Goal: Task Accomplishment & Management: Complete application form

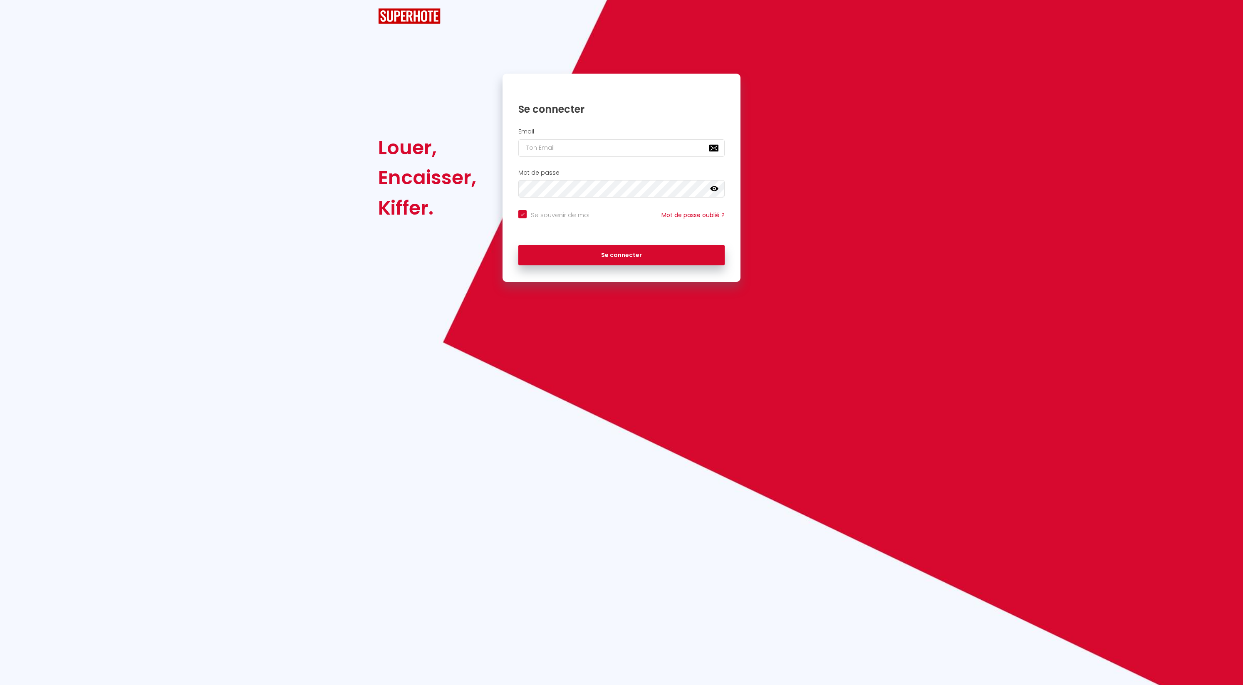
checkbox input "true"
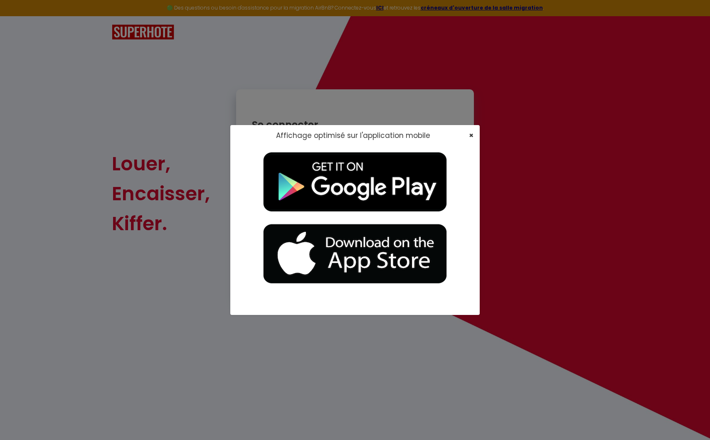
drag, startPoint x: 473, startPoint y: 143, endPoint x: 472, endPoint y: 135, distance: 8.0
click at [473, 143] on div "Affichage optimisé sur l'application mobile ×" at bounding box center [355, 135] width 250 height 21
click at [472, 134] on span "×" at bounding box center [471, 135] width 5 height 10
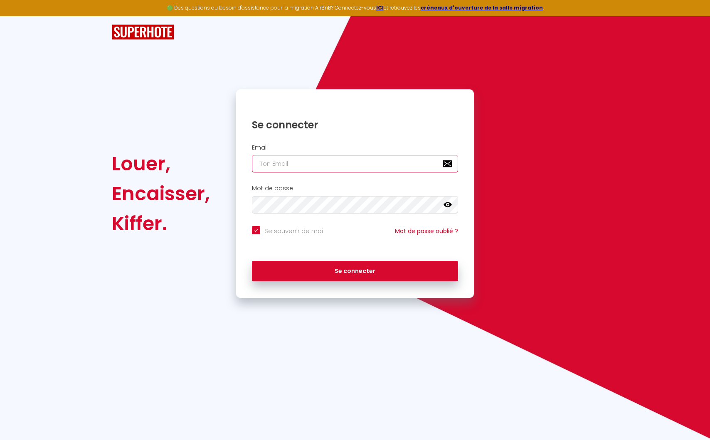
click at [307, 169] on input "email" at bounding box center [355, 163] width 206 height 17
click at [0, 440] on com-1password-button at bounding box center [0, 440] width 0 height 0
type input "g"
checkbox input "true"
type input "ga"
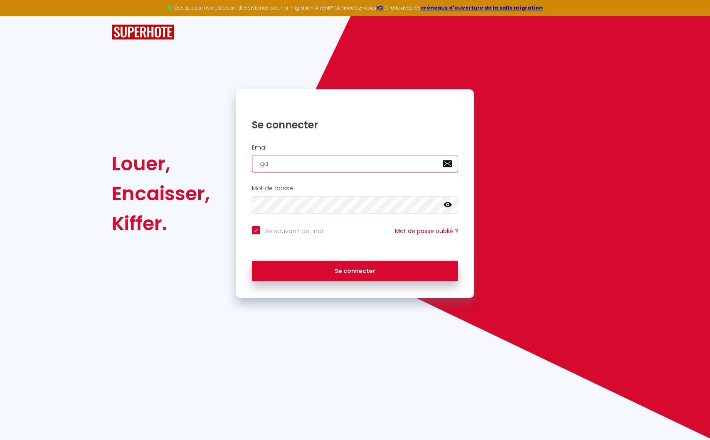
checkbox input "true"
type input "gaer"
checkbox input "true"
type input "gae"
checkbox input "true"
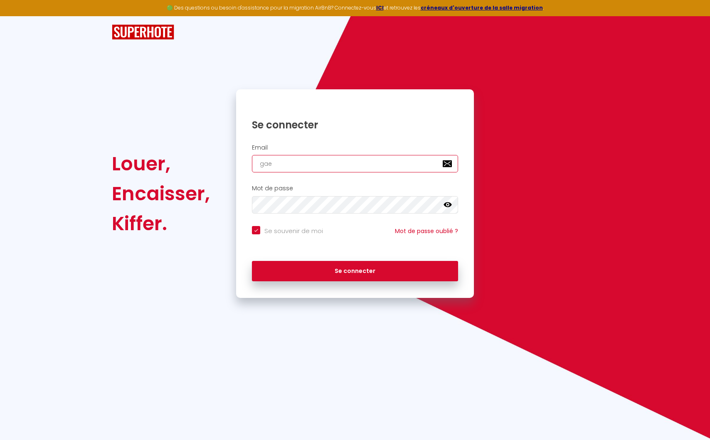
type input "ga"
checkbox input "true"
type input "gar"
checkbox input "true"
type input "garty"
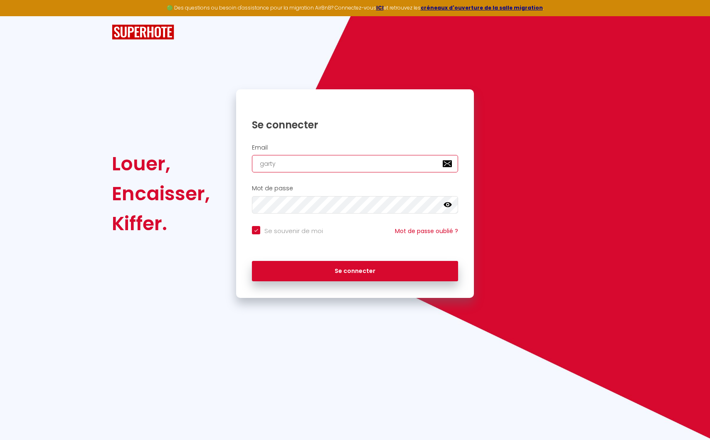
checkbox input "true"
type input "gart"
checkbox input "true"
type input "gar"
checkbox input "true"
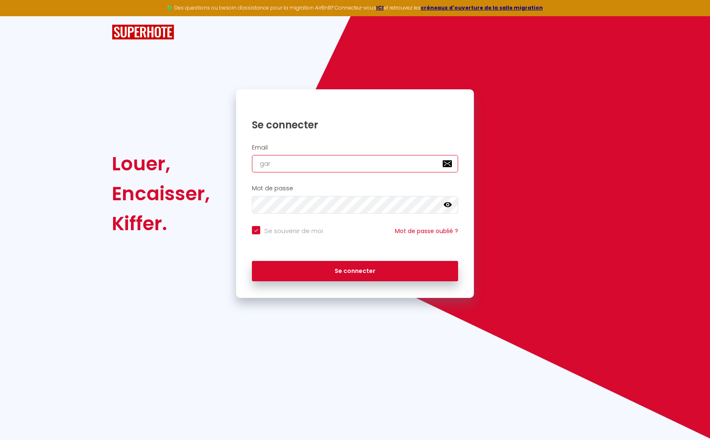
type input "gart"
checkbox input "true"
type input "gar"
checkbox input "true"
type input "gary"
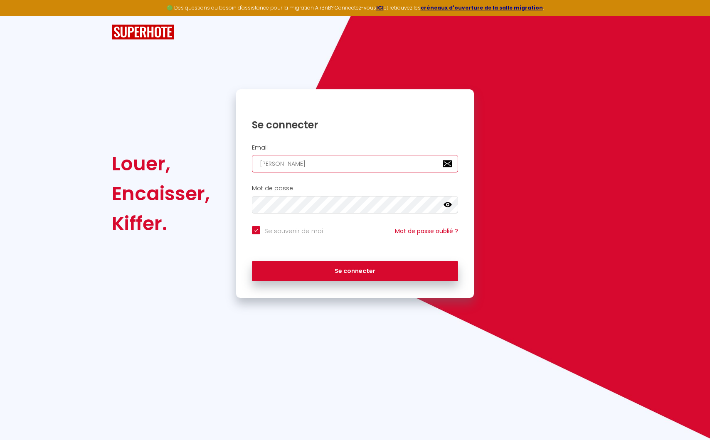
checkbox input "true"
type input "garyu"
checkbox input "true"
type input "gary"
checkbox input "true"
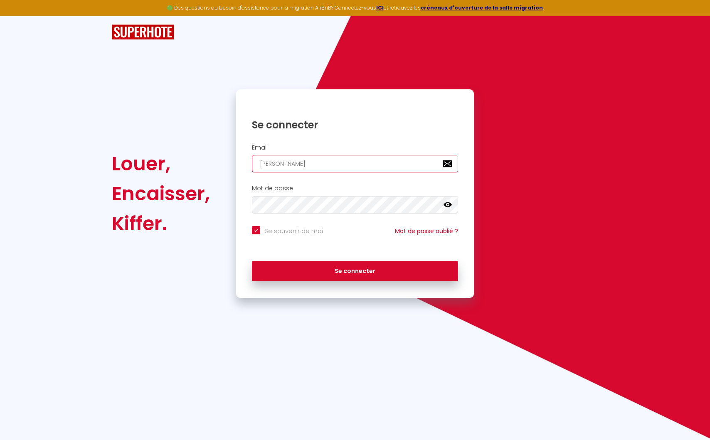
click at [324, 168] on input "gary" at bounding box center [355, 163] width 206 height 17
paste input "giunta@gmail.com"
type input "garygiunta@gmail.com"
checkbox input "true"
type input "garygiunta@gmail.com"
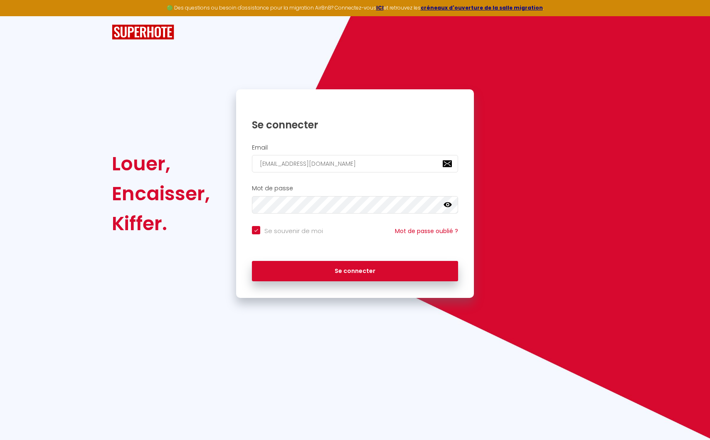
checkbox input "true"
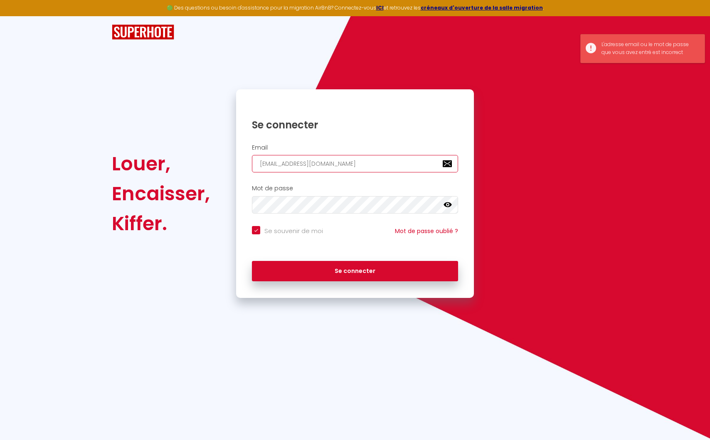
click at [346, 167] on input "garygiunta@gmail.com" at bounding box center [355, 163] width 206 height 17
type input "a"
checkbox input "true"
type input "al"
checkbox input "true"
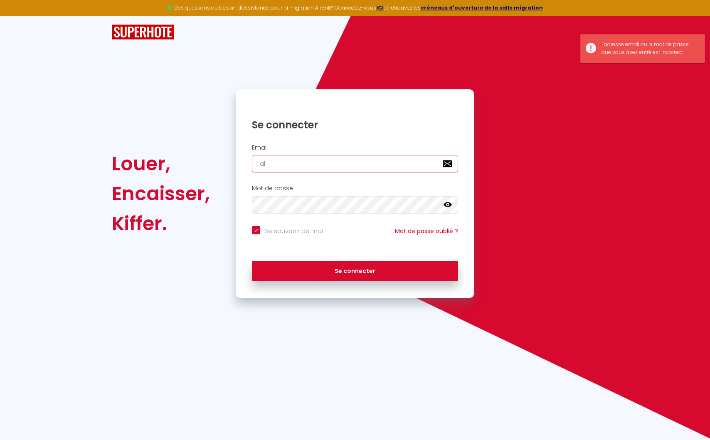
type input "alb"
checkbox input "true"
type input "albe"
checkbox input "true"
type input "alber"
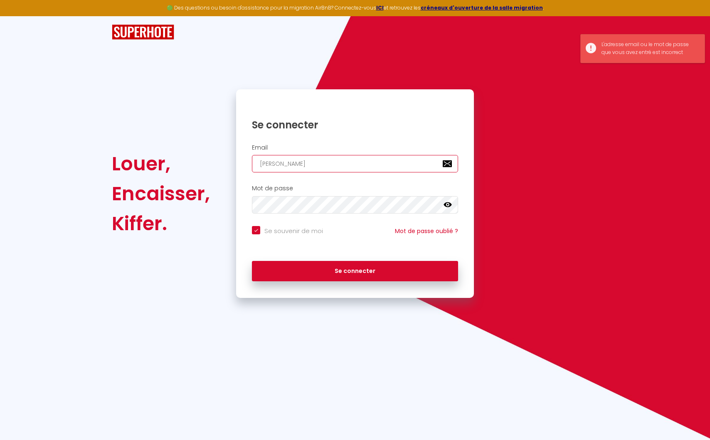
checkbox input "true"
type input "albertsav12@gmail.com"
checkbox input "true"
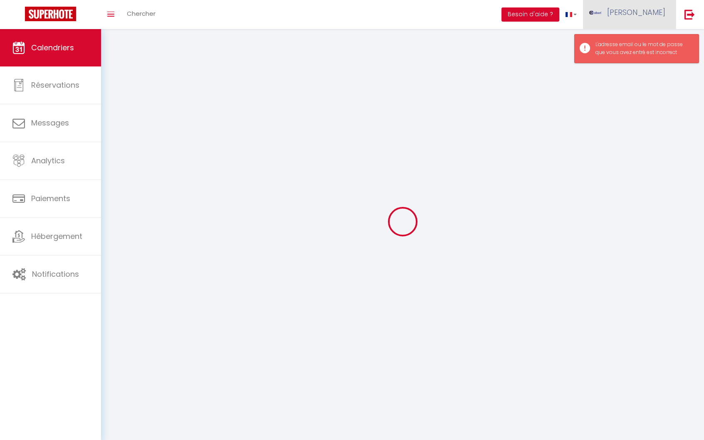
click at [663, 7] on span "albert" at bounding box center [636, 12] width 58 height 10
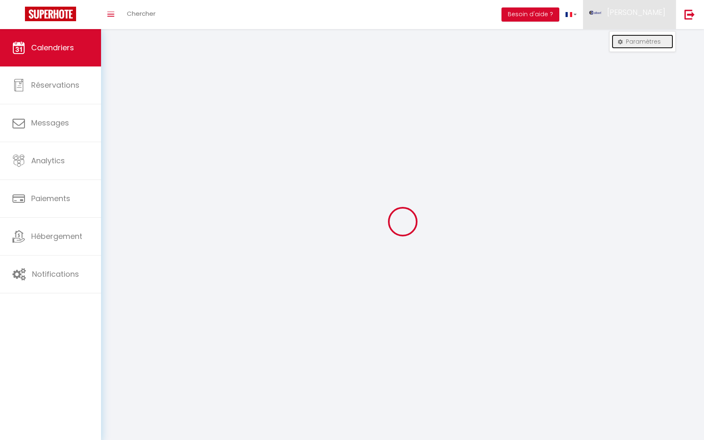
click at [633, 36] on link "Paramètres" at bounding box center [643, 42] width 62 height 14
select select "fr"
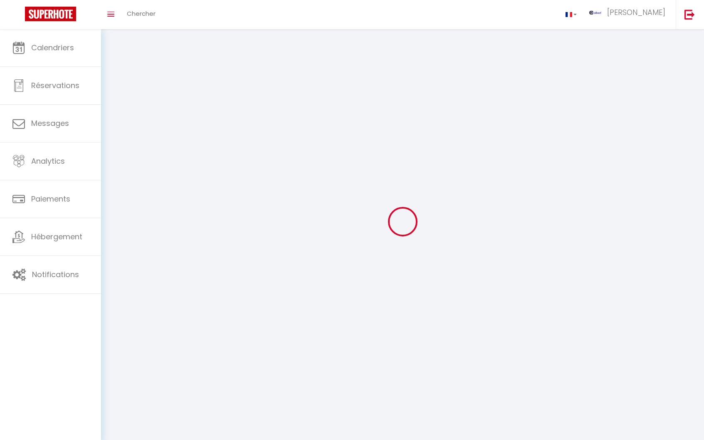
select select
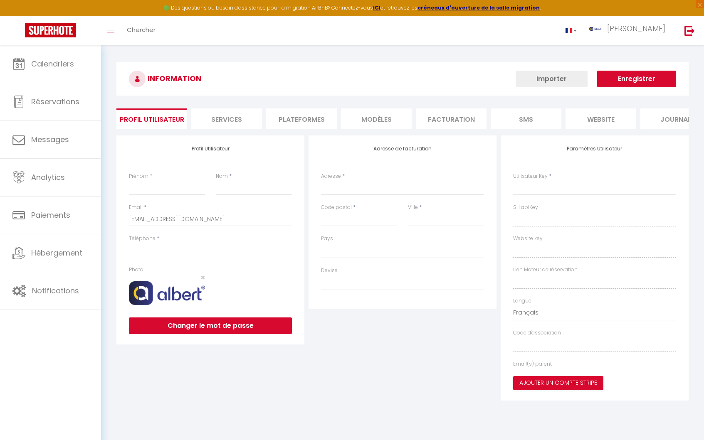
type input "albert"
type input "SAV"
type input "https://app.superhote.com/#/get-available-rentals/null"
select select
select select "28"
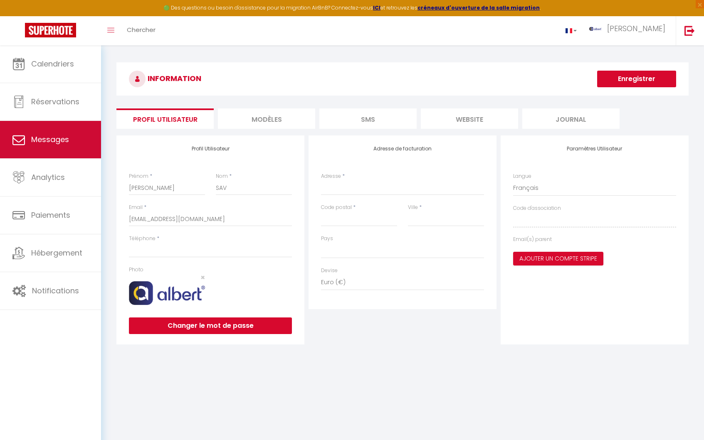
select select
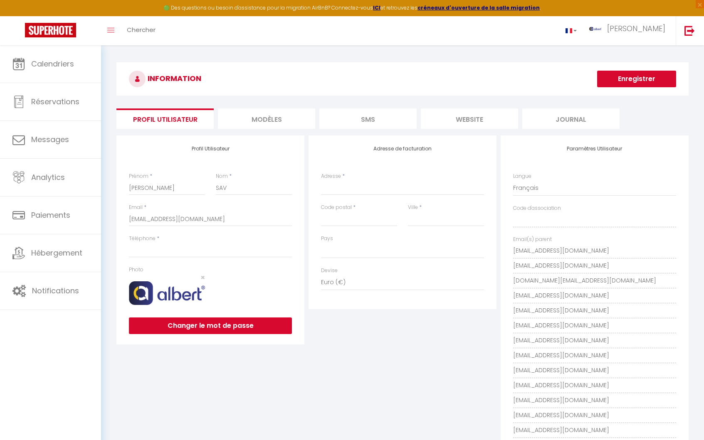
scroll to position [136, 0]
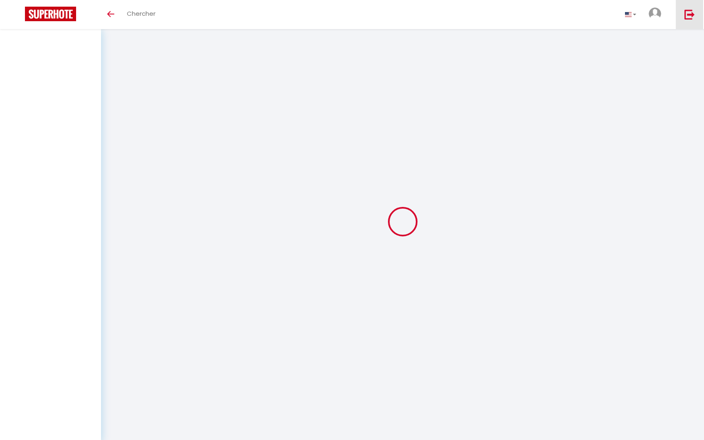
click at [702, 17] on link at bounding box center [689, 14] width 27 height 29
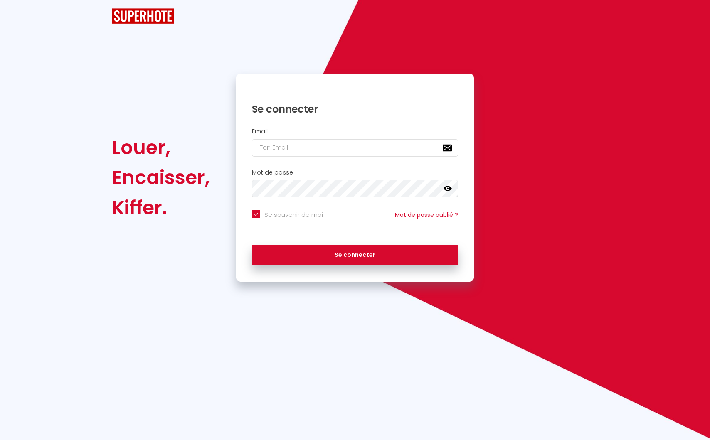
checkbox input "true"
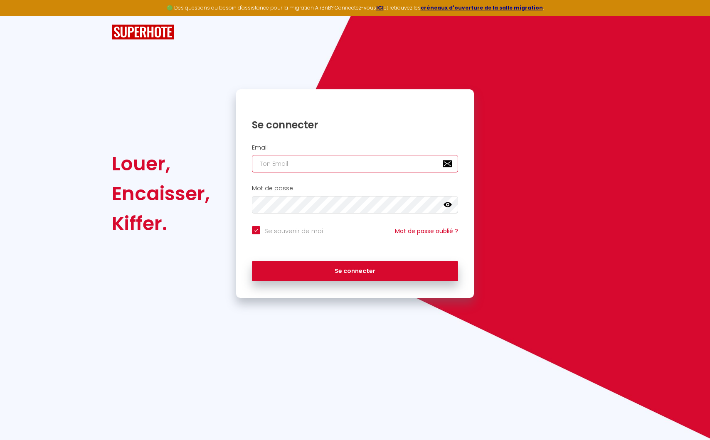
click at [347, 156] on input "email" at bounding box center [355, 163] width 206 height 17
type input "a"
checkbox input "true"
type input "al"
checkbox input "true"
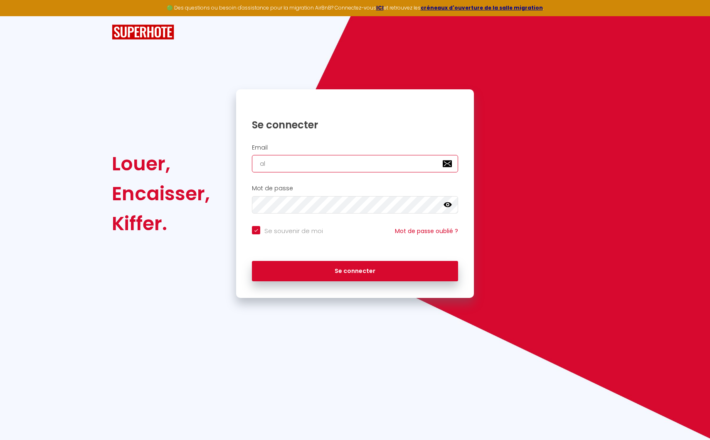
type input "alb"
checkbox input "true"
type input "albe"
checkbox input "true"
type input "alber"
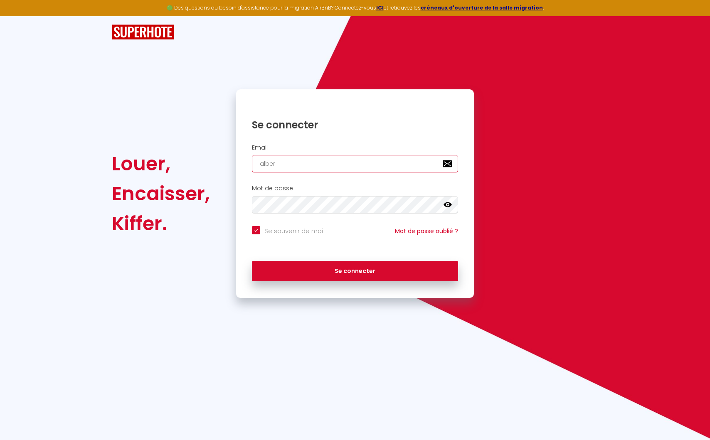
checkbox input "true"
type input "[PERSON_NAME]"
checkbox input "true"
type input "alberts"
checkbox input "true"
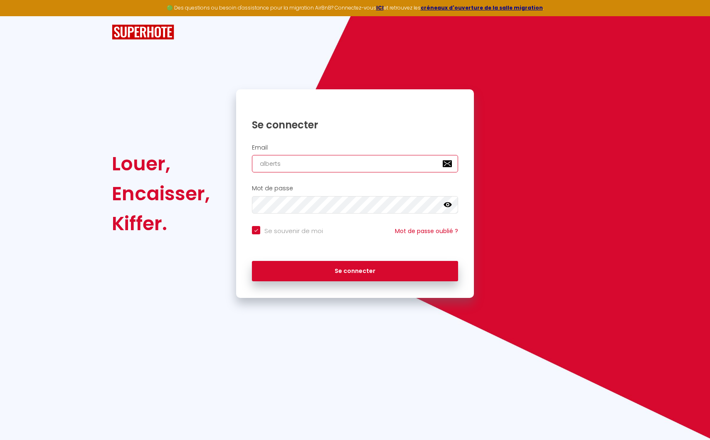
type input "albertsa"
checkbox input "true"
type input "albertsav"
checkbox input "true"
type input "albertsavà"
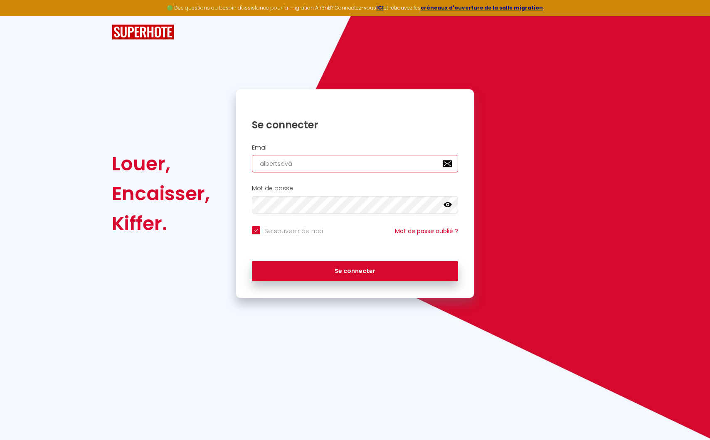
checkbox input "true"
type input "albertsav"
checkbox input "true"
type input "albertsav0"
checkbox input "true"
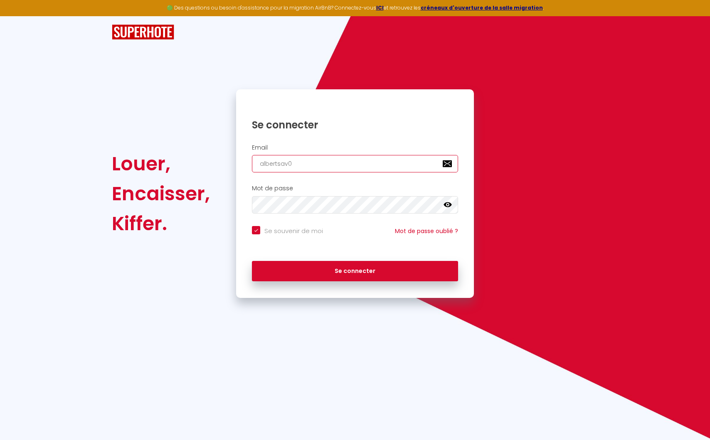
type input "albertsav01"
checkbox input "true"
type input "albertsav01@"
checkbox input "true"
type input "albertsav01@g"
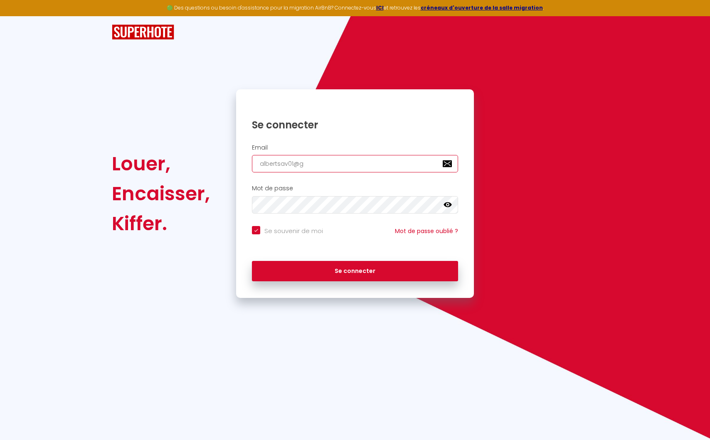
checkbox input "true"
type input "albertsav01@gm"
checkbox input "true"
type input "albertsav01@gmai"
checkbox input "true"
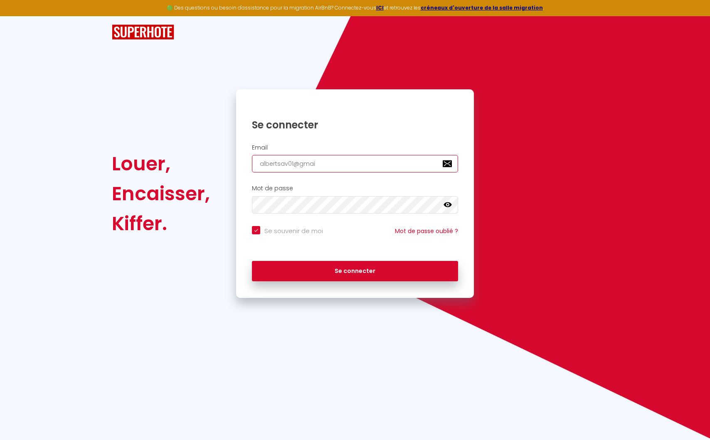
type input "albertsav01@gmail"
checkbox input "true"
type input "albertsav01@gmail."
checkbox input "true"
type input "albertsav01@gmail.c"
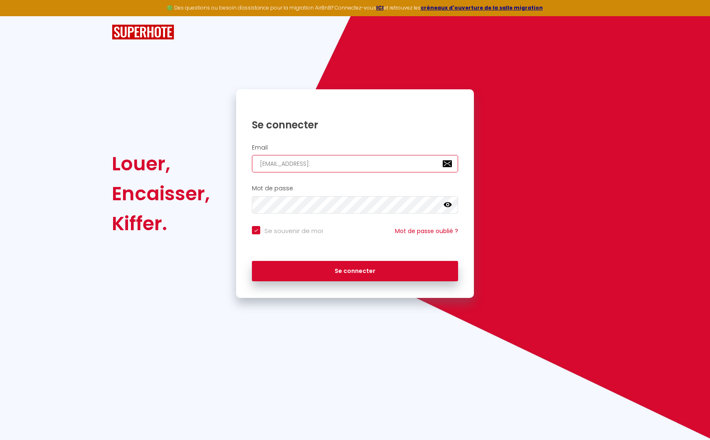
checkbox input "true"
type input "albertsav01@gmail.co"
checkbox input "true"
type input "albertsav01@gmail.com"
checkbox input "true"
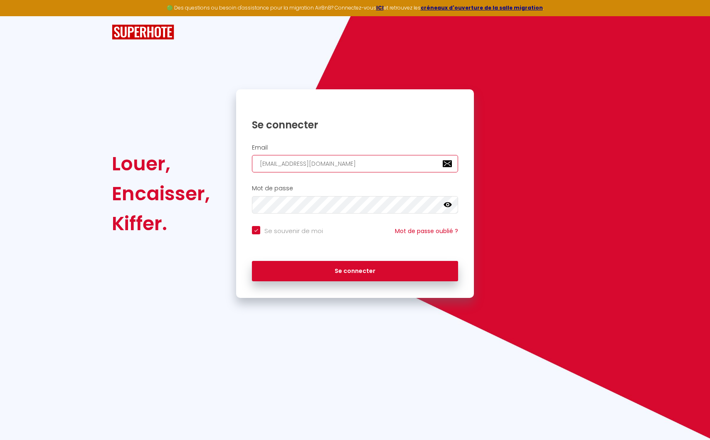
type input "albertsav01@gmail.com"
checkbox input "true"
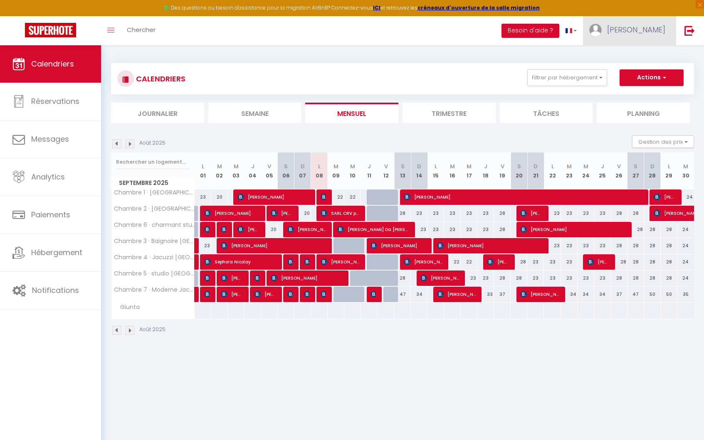
click at [654, 28] on span "[PERSON_NAME]" at bounding box center [636, 30] width 58 height 10
click at [641, 54] on link "Paramètres" at bounding box center [643, 58] width 62 height 14
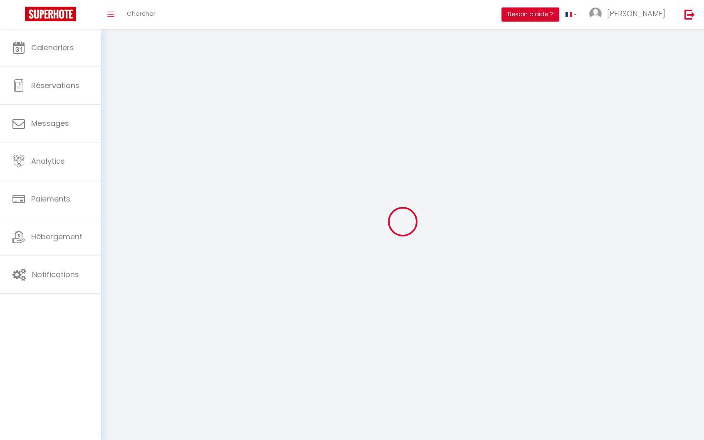
type input "[PERSON_NAME]"
type input "SAV"
type input "0604968699"
type input "1 rue du Luxembourg"
type input "11100"
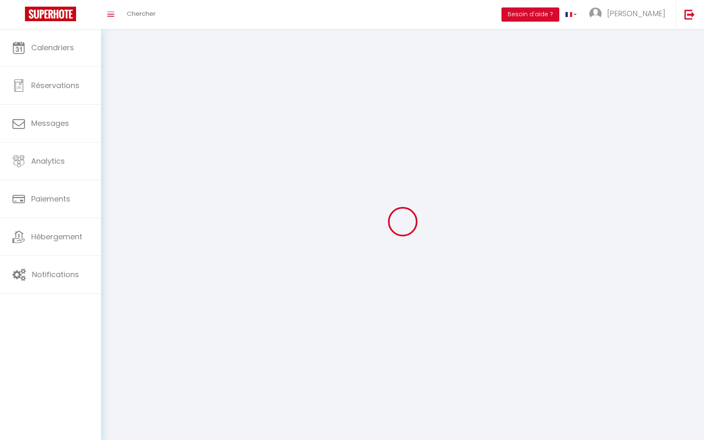
type input "Narbonne"
type input "dYQquv99yussSje31vqhfUNsh"
type input "G5WV1yvel9lwpXd6lMiWvr3qm"
select select "28"
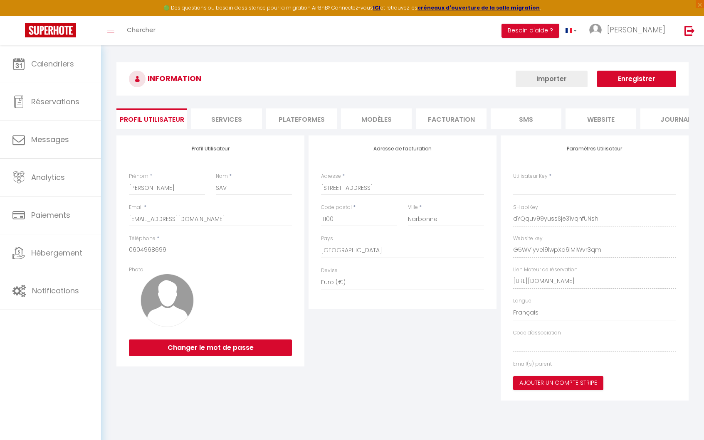
type input "dYQquv99yussSje31vqhfUNsh"
type input "G5WV1yvel9lwpXd6lMiWvr3qm"
type input "https://app.superhote.com/#/get-available-rentals/G5WV1yvel9lwpXd6lMiWvr3qm"
select select "fr"
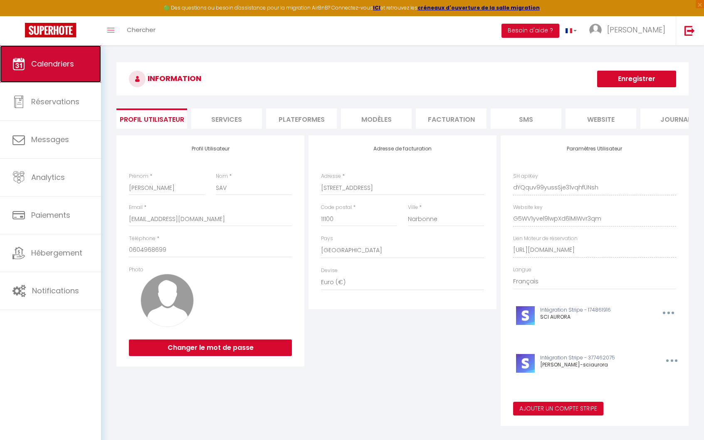
click at [76, 69] on link "Calendriers" at bounding box center [50, 63] width 101 height 37
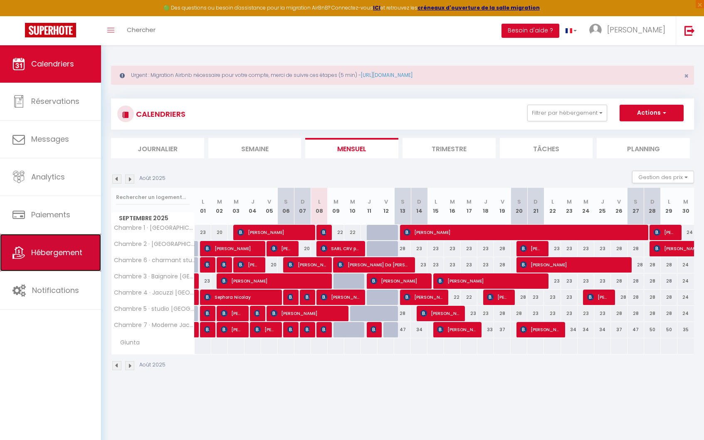
click at [49, 254] on span "Hébergement" at bounding box center [56, 252] width 51 height 10
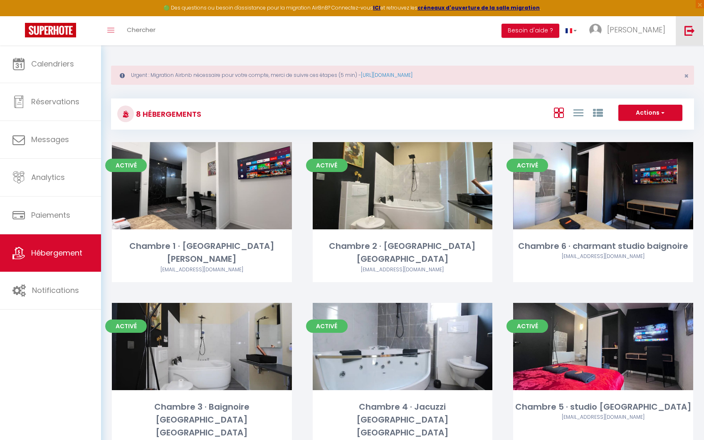
click at [693, 26] on img at bounding box center [690, 30] width 10 height 10
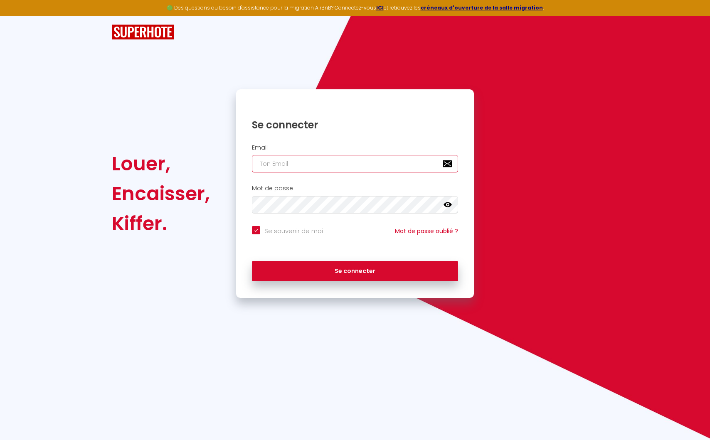
click at [305, 172] on input "email" at bounding box center [355, 163] width 206 height 17
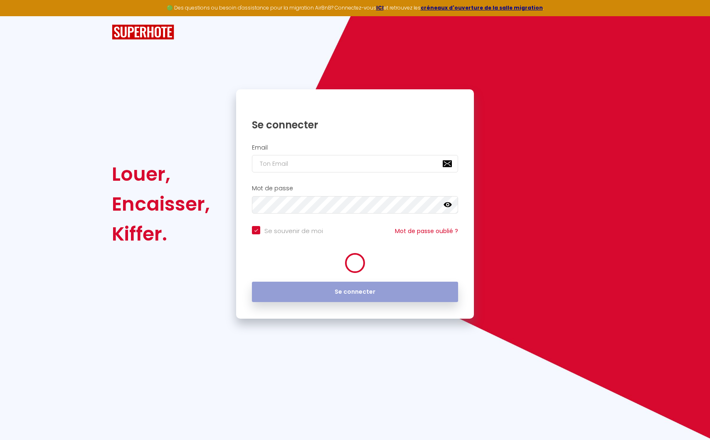
checkbox input "true"
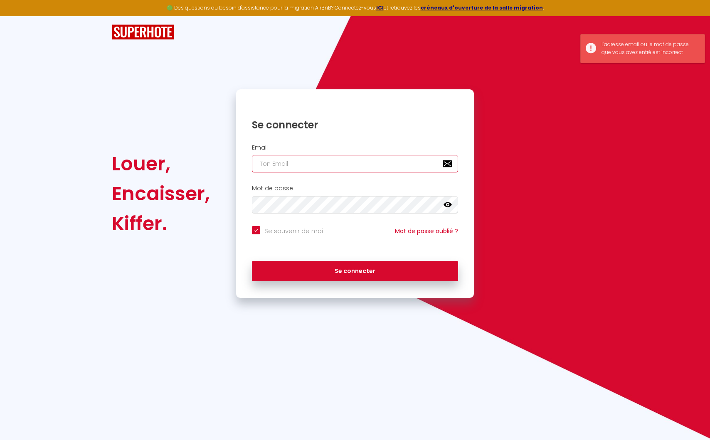
click at [308, 169] on input "email" at bounding box center [355, 163] width 206 height 17
type input "a"
checkbox input "true"
type input "al"
checkbox input "true"
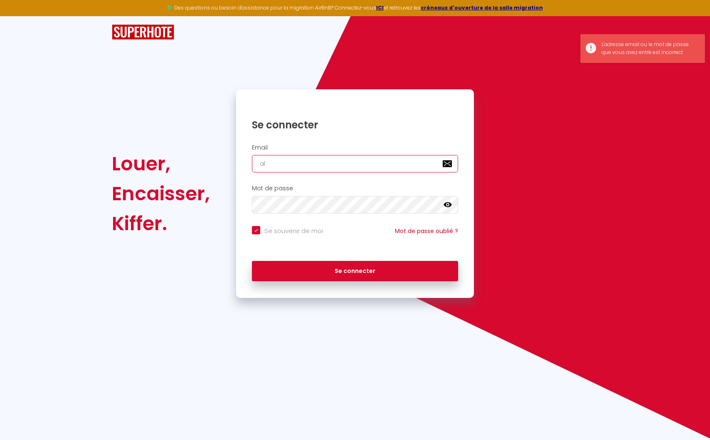
type input "alb"
checkbox input "true"
type input "albe"
checkbox input "true"
type input "alber"
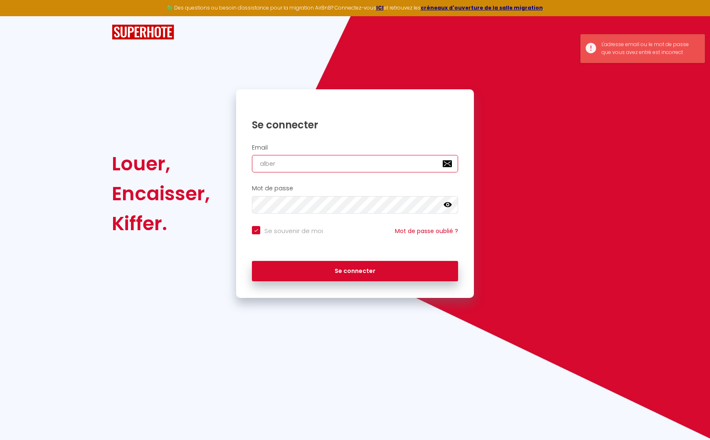
checkbox input "true"
type input "albert"
checkbox input "true"
type input "albertsav12@gmail.com"
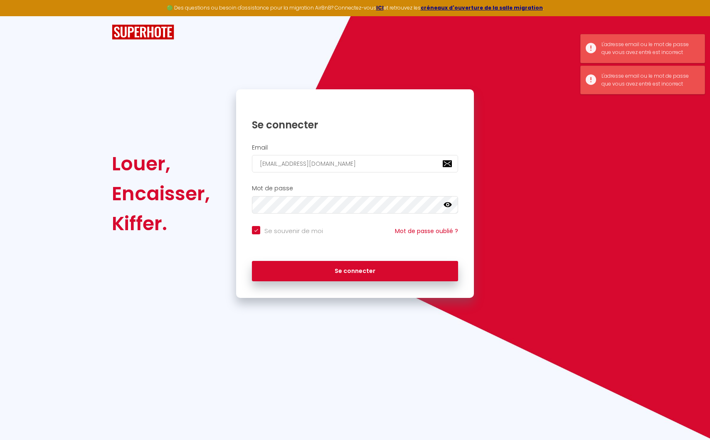
click at [355, 216] on div "Mot de passe false" at bounding box center [355, 201] width 238 height 41
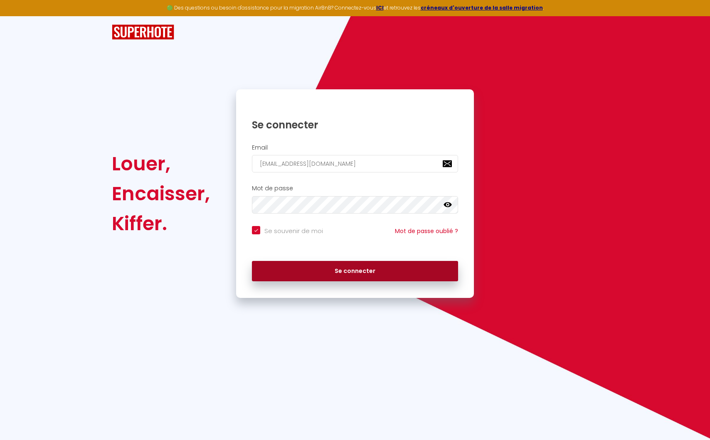
click at [356, 271] on button "Se connecter" at bounding box center [355, 271] width 206 height 21
checkbox input "true"
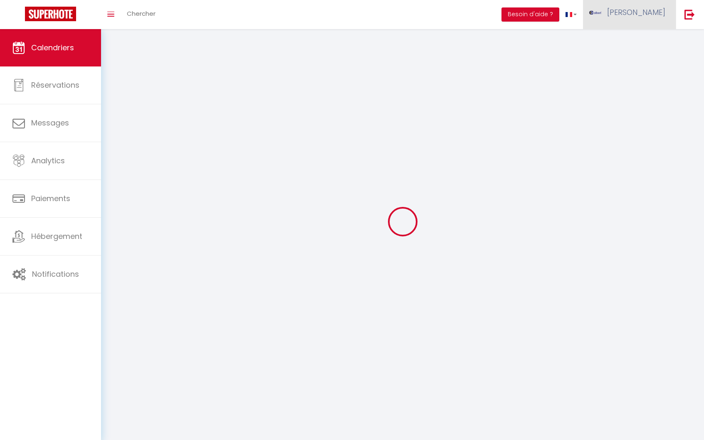
click at [648, 11] on span "albert" at bounding box center [636, 12] width 58 height 10
click at [646, 37] on link "Paramètres" at bounding box center [643, 42] width 62 height 14
select select "fr"
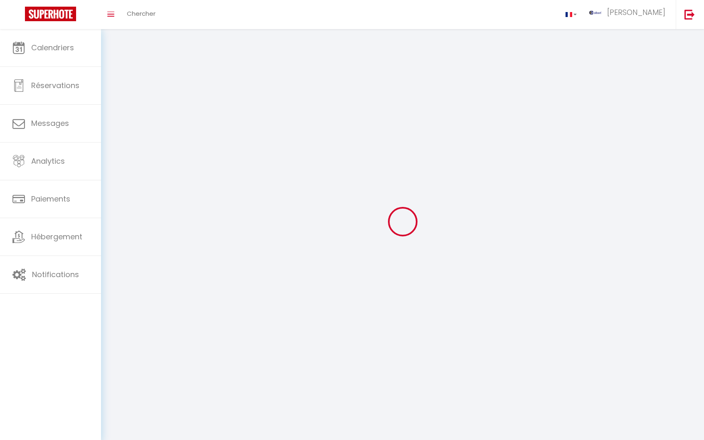
select select
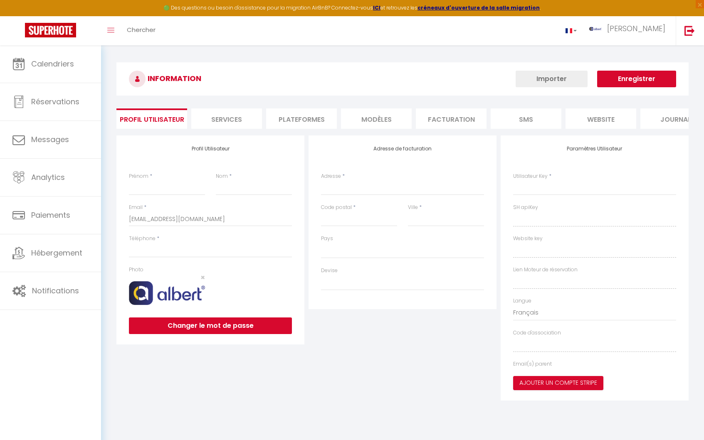
type input "albert"
type input "SAV"
type input "https://app.superhote.com/#/get-available-rentals/null"
select select
select select "28"
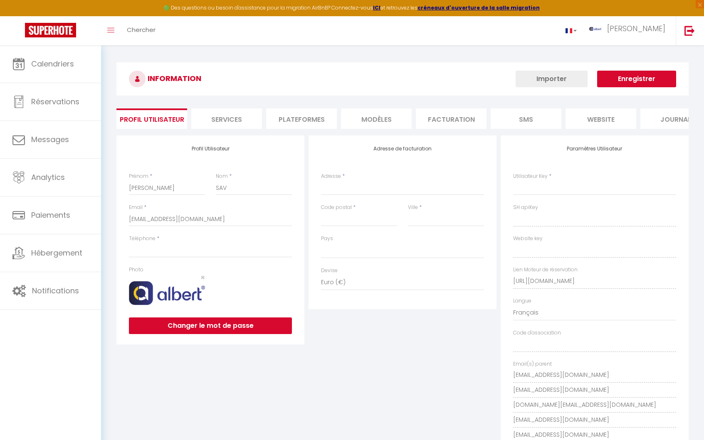
select select
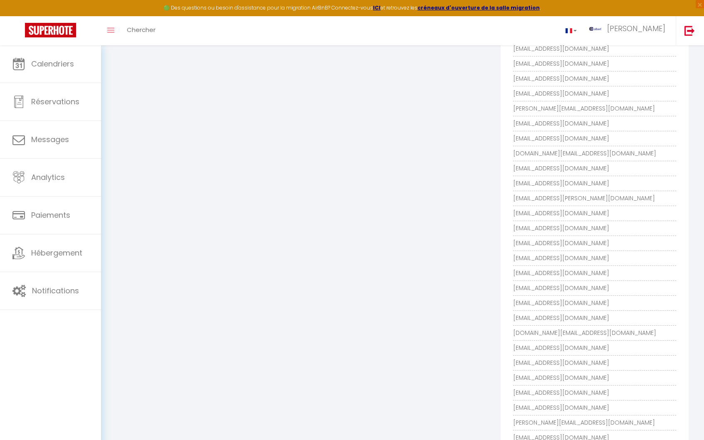
scroll to position [1164, 0]
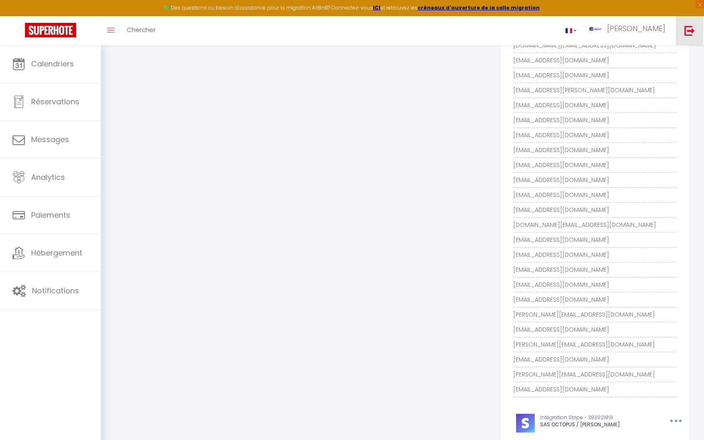
click at [694, 38] on link at bounding box center [689, 30] width 27 height 29
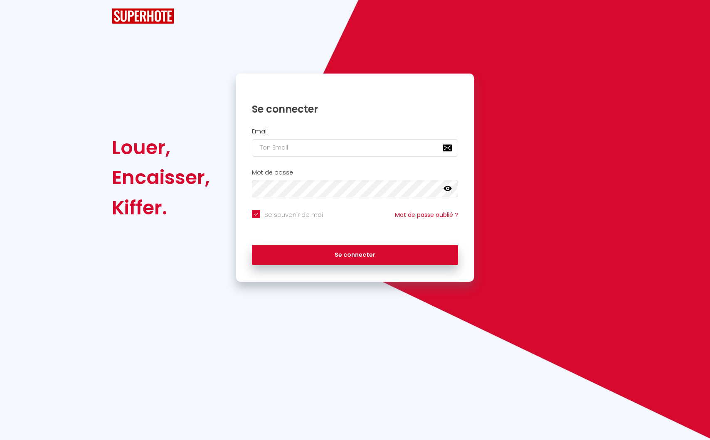
checkbox input "true"
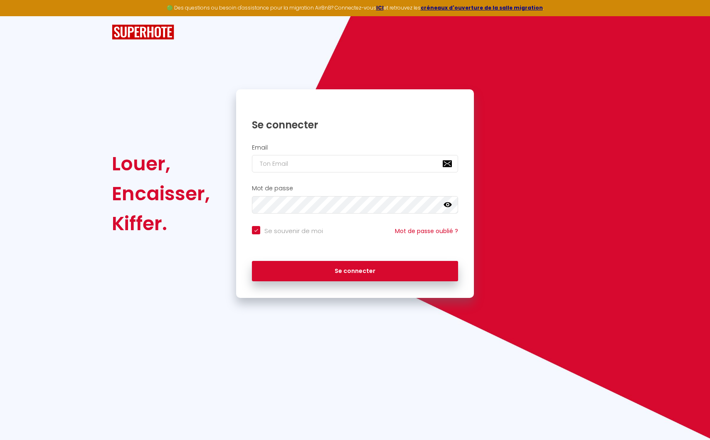
click at [397, 145] on h2 "Email" at bounding box center [355, 147] width 206 height 7
click at [382, 162] on input "email" at bounding box center [355, 163] width 206 height 17
paste input "[PERSON_NAME][EMAIL_ADDRESS][DOMAIN_NAME]"
type input "[PERSON_NAME][EMAIL_ADDRESS][DOMAIN_NAME]"
checkbox input "true"
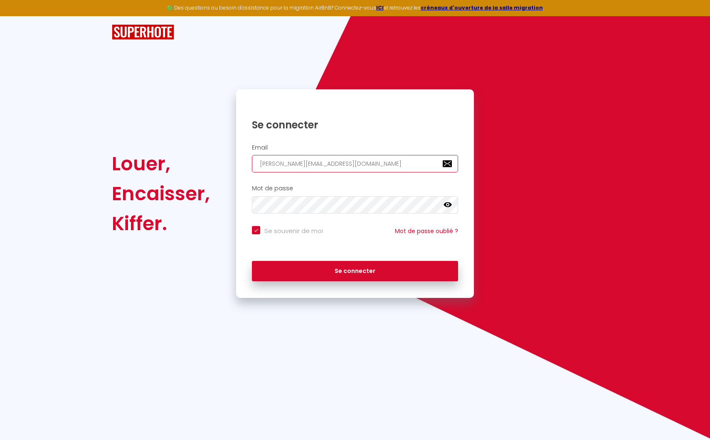
type input "[PERSON_NAME][EMAIL_ADDRESS][DOMAIN_NAME]"
checkbox input "true"
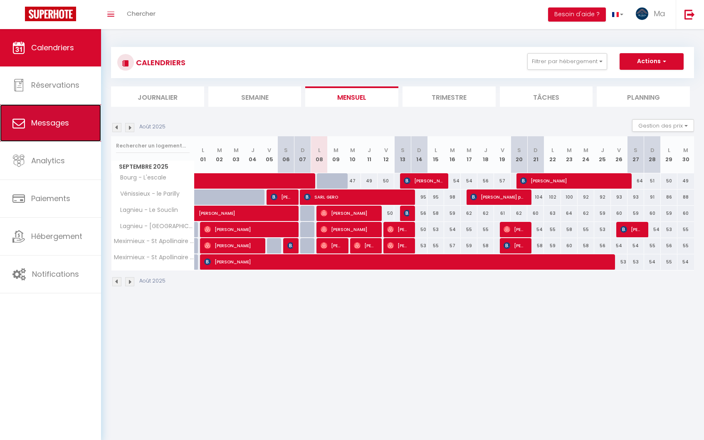
click at [55, 122] on span "Messages" at bounding box center [50, 123] width 38 height 10
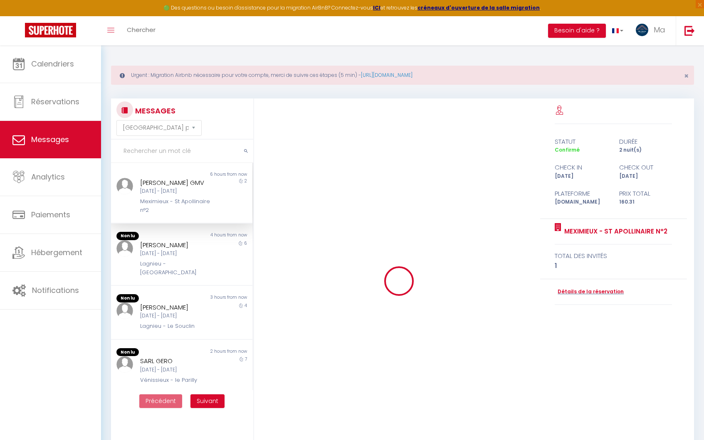
scroll to position [6992, 0]
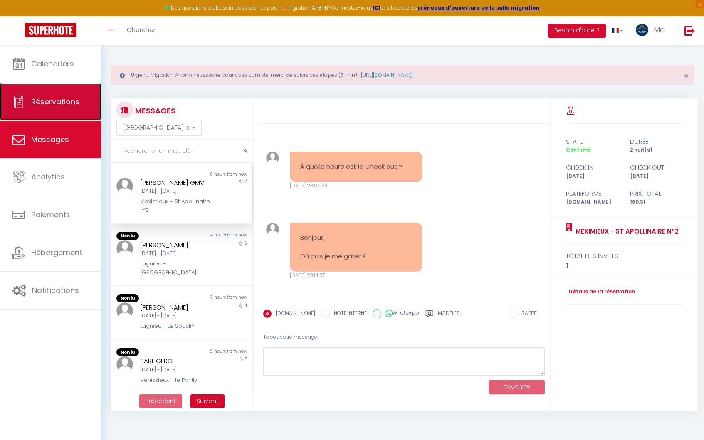
click at [32, 102] on span "Réservations" at bounding box center [55, 101] width 48 height 10
select select "not_cancelled"
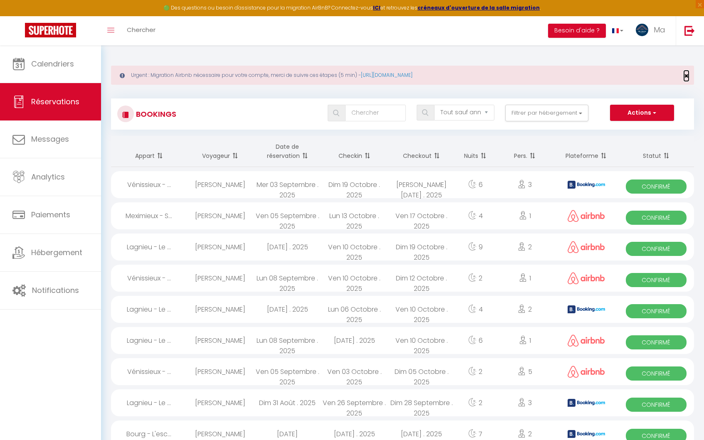
click at [687, 72] on span "×" at bounding box center [686, 76] width 5 height 10
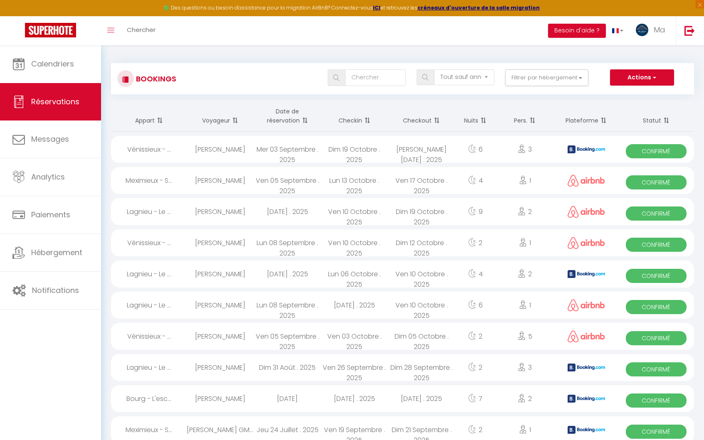
click at [638, 86] on div "Actions Nouvelle Réservation Exporter les réservations Importer les réservations" at bounding box center [649, 77] width 89 height 17
click at [641, 81] on button "Actions" at bounding box center [642, 77] width 64 height 17
click at [630, 90] on ul "Nouvelle Réservation Exporter les réservations Importer les réservations" at bounding box center [629, 106] width 90 height 37
click at [629, 87] on div "Tous les statuts Annulé Confirmé Non Confirmé Tout sauf annulé No Show Request …" at bounding box center [426, 78] width 533 height 19
click at [630, 84] on button "Actions" at bounding box center [642, 77] width 64 height 17
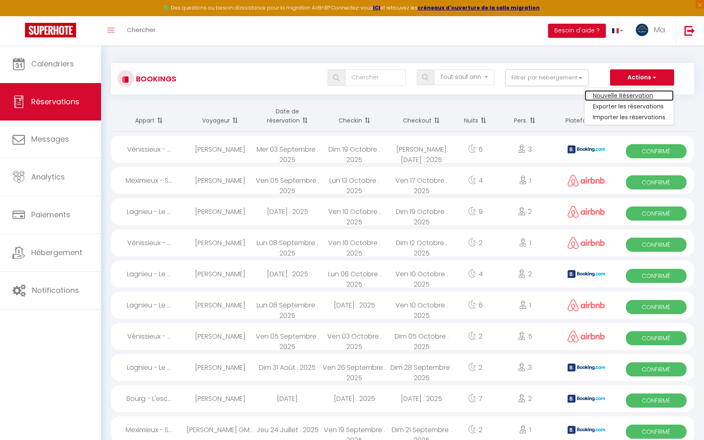
click at [618, 97] on link "Nouvelle Réservation" at bounding box center [629, 95] width 89 height 11
select select
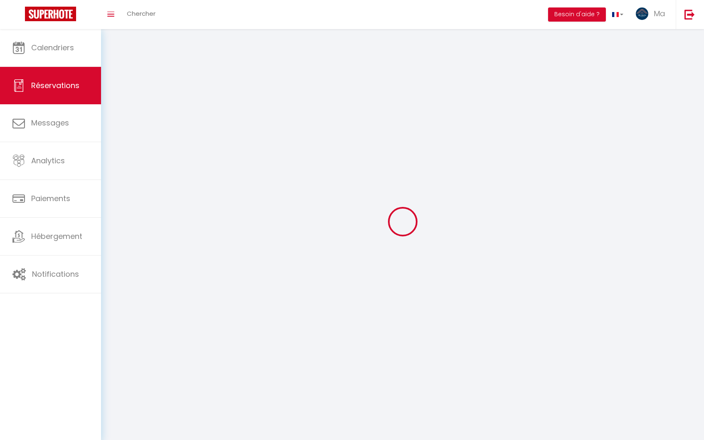
select select
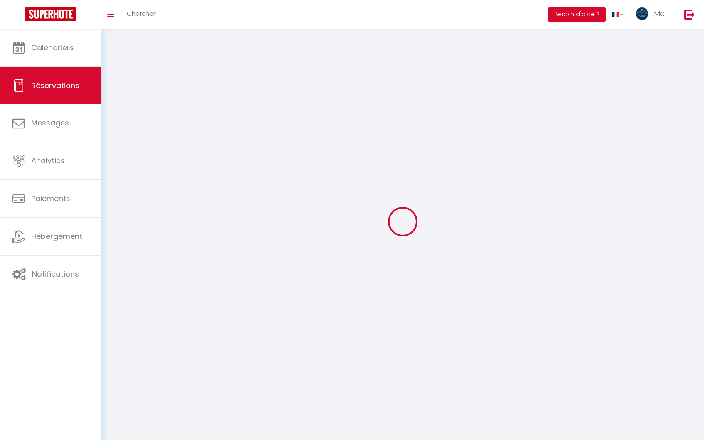
select select
checkbox input "false"
select select
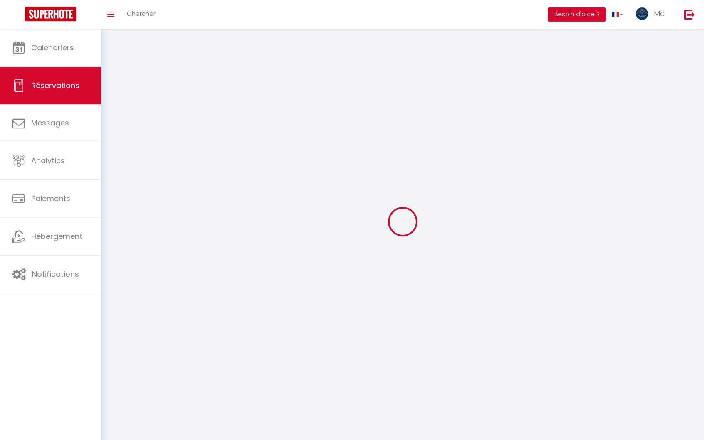
select select
checkbox input "false"
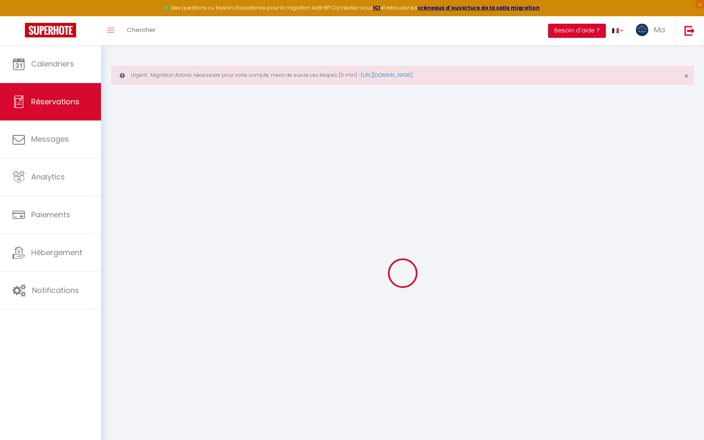
select select
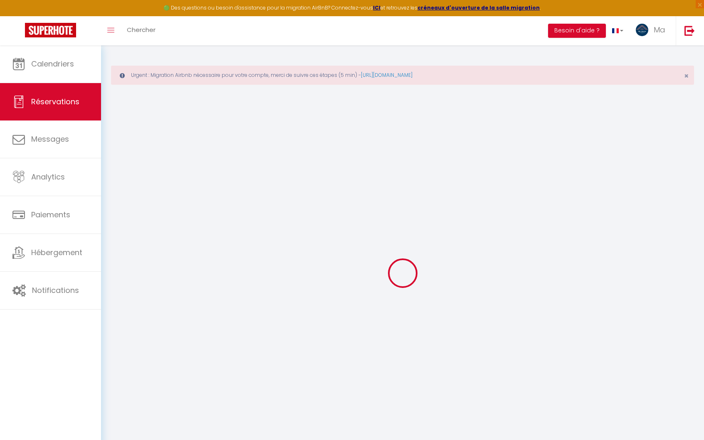
select select
checkbox input "false"
select select
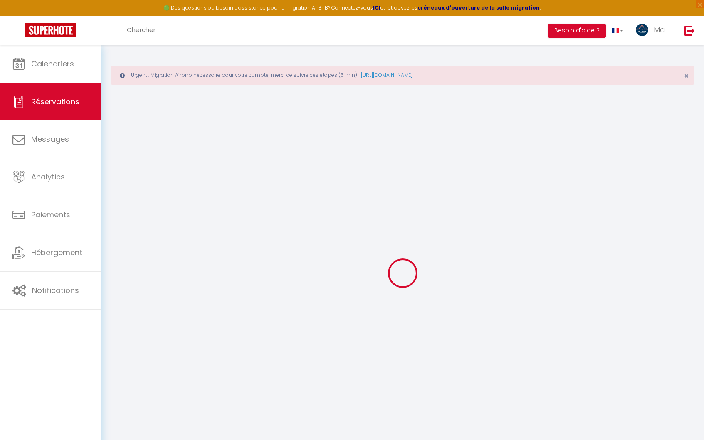
select select
checkbox input "false"
select select
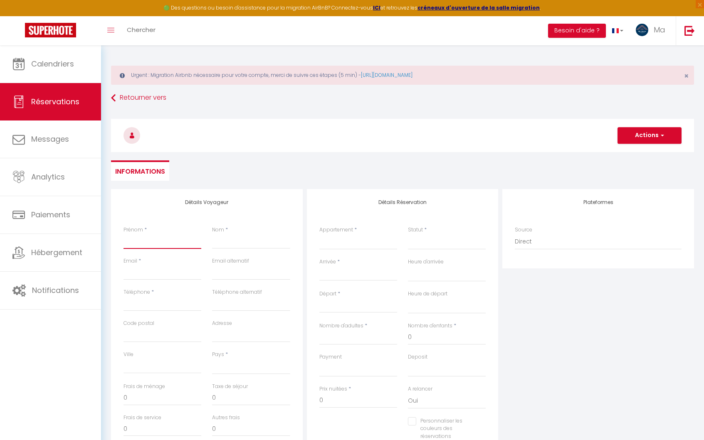
click at [143, 236] on input "Prénom" at bounding box center [163, 241] width 78 height 15
type input "T"
select select
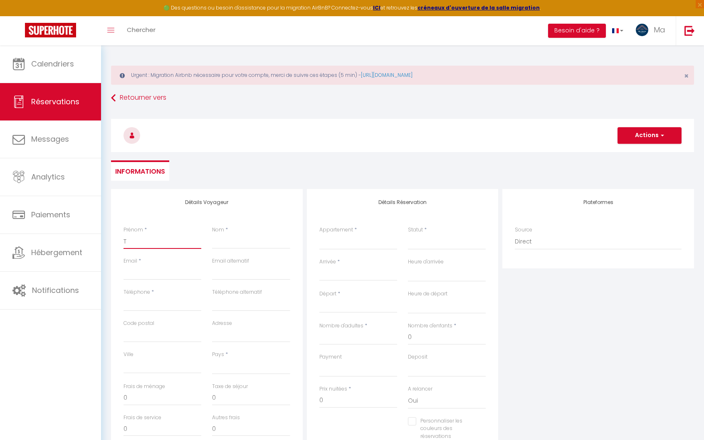
select select
checkbox input "false"
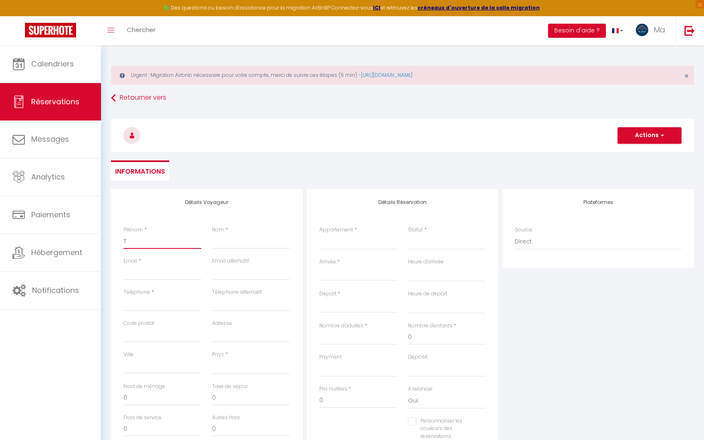
type input "Te"
select select
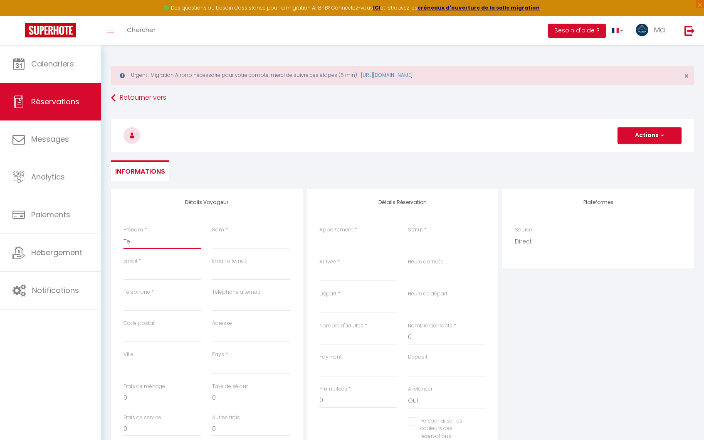
select select
checkbox input "false"
type input "Tes"
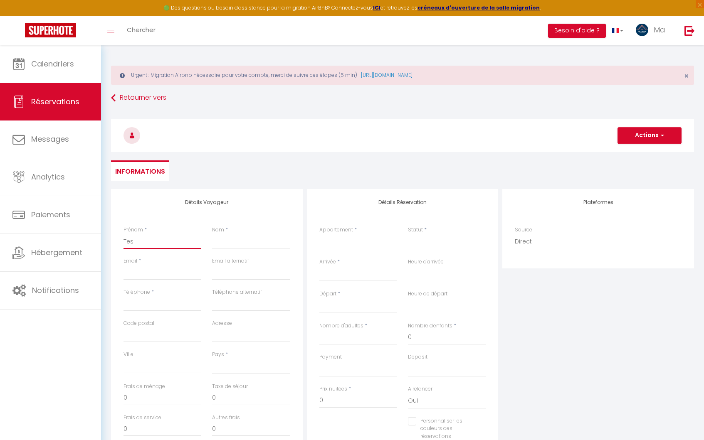
select select
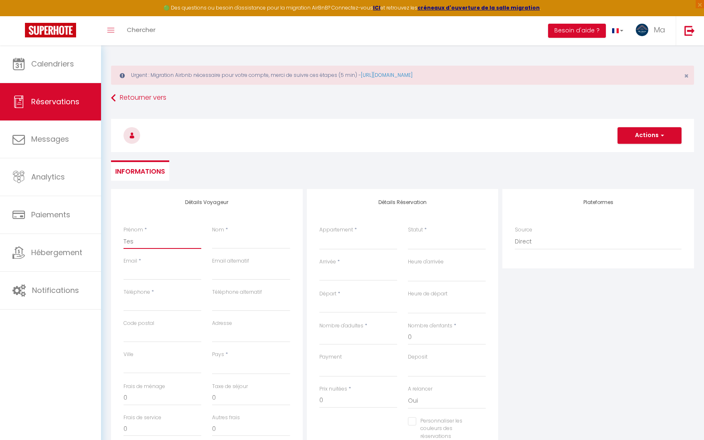
select select
checkbox input "false"
type input "Test"
select select
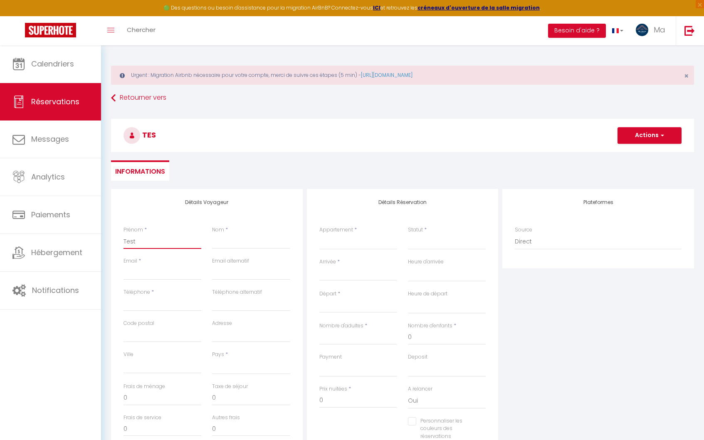
select select
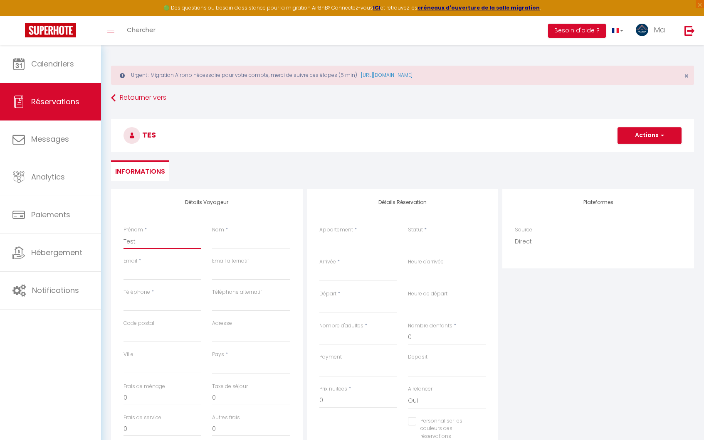
select select
checkbox input "false"
type input "Test"
type input "A"
select select
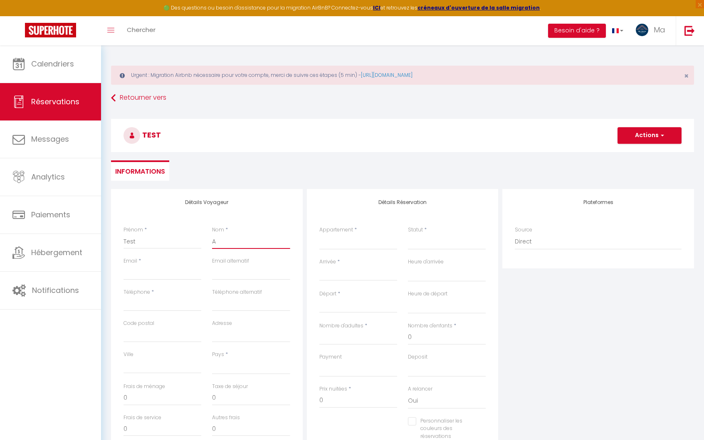
select select
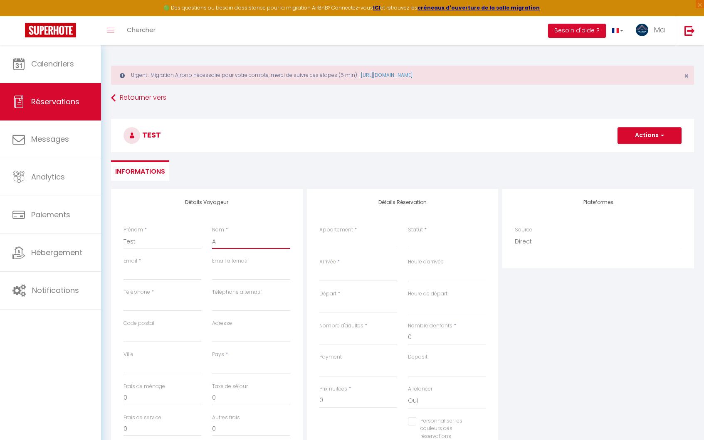
select select
checkbox input "false"
type input "Al"
select select
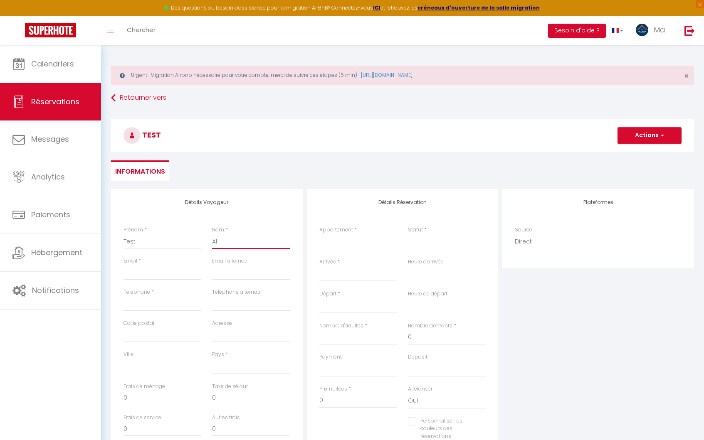
select select
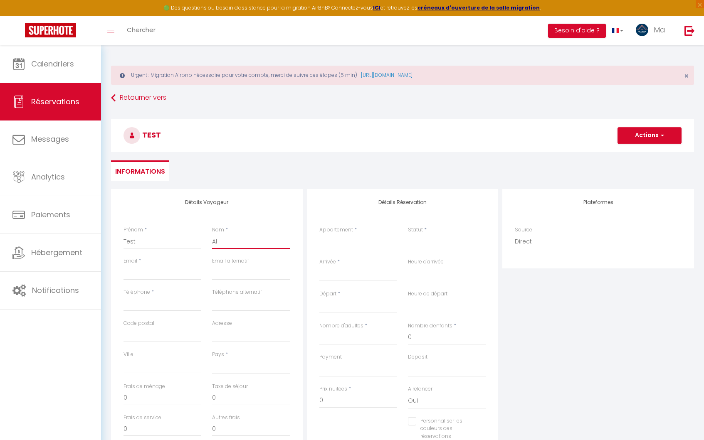
checkbox input "false"
type input "Alb"
select select
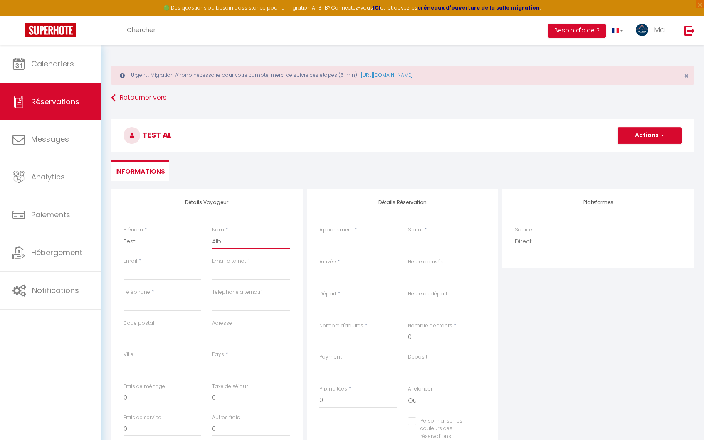
select select
checkbox input "false"
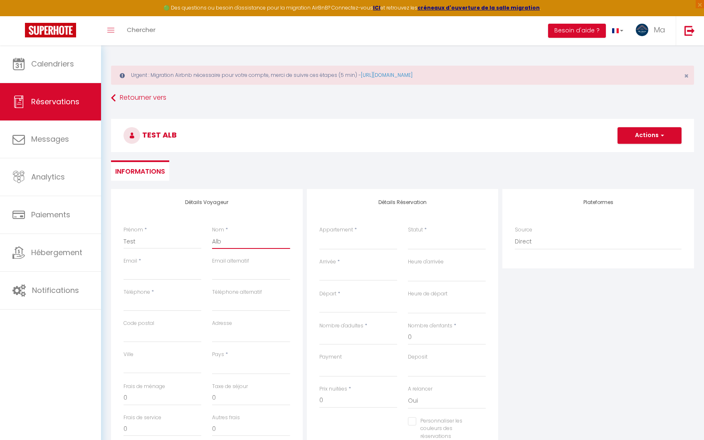
type input "Alb"
click at [158, 246] on input "Test" at bounding box center [163, 241] width 78 height 15
type input "A"
select select
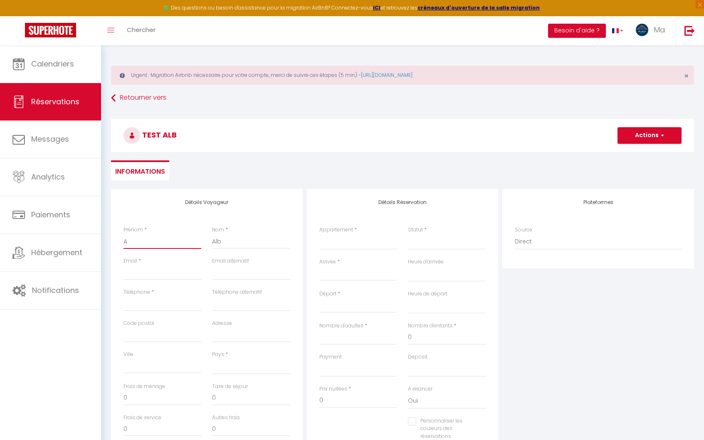
select select
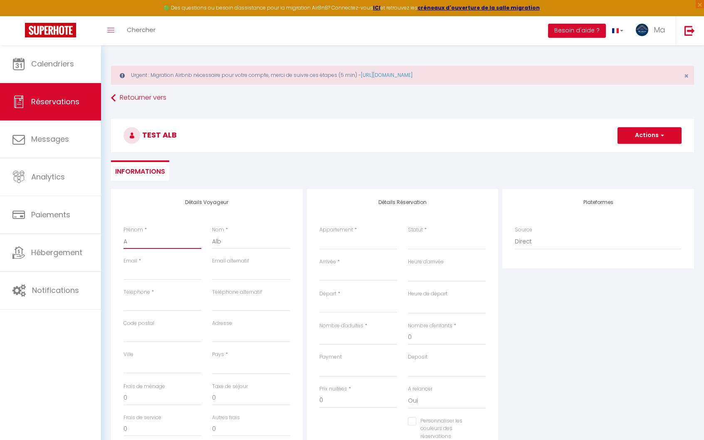
checkbox input "false"
type input "Al"
select select
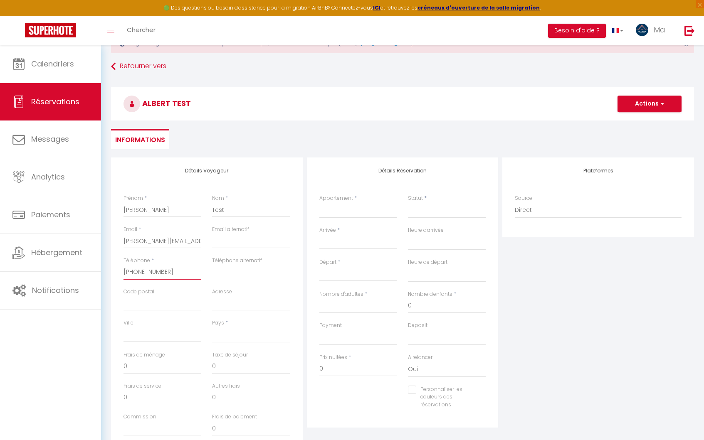
scroll to position [62, 0]
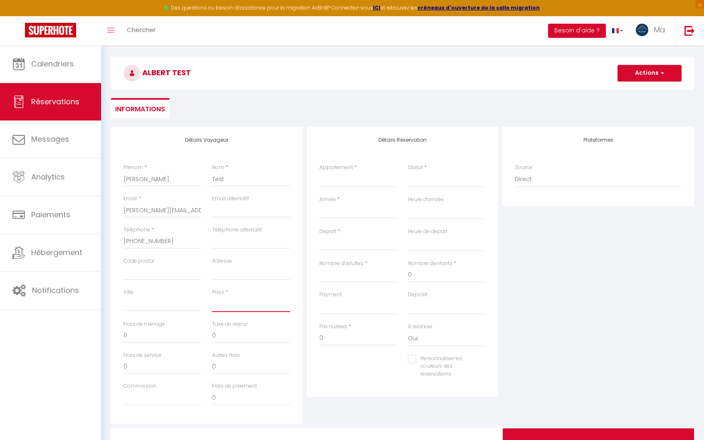
click at [249, 308] on select "France Portugal Afghanistan Albania Algeria American Samoa Andorra Angola Angui…" at bounding box center [251, 305] width 78 height 16
click at [212, 297] on select "France Portugal Afghanistan Albania Algeria American Samoa Andorra Angola Angui…" at bounding box center [251, 305] width 78 height 16
click at [320, 178] on select "Bourg - L'escale Vénissieux - le Parilly Lagnieu - Le Souclin Lagnieu - Le Cent…" at bounding box center [358, 180] width 78 height 16
click at [360, 275] on input "Nombre d'adultes" at bounding box center [358, 275] width 78 height 15
click at [371, 230] on div "Départ * < Sep 2025 > Dim Lun Mar Mer Jeu Ven Sam 1 2 3 4 5 6 7 8 9 10 11 12 13…" at bounding box center [358, 239] width 78 height 23
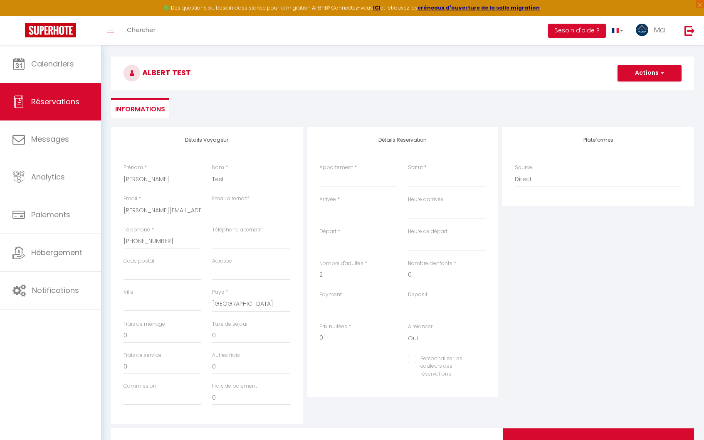
click at [346, 240] on input "Départ" at bounding box center [358, 244] width 78 height 11
click at [348, 203] on div "Arrivée * < Sep 2025 > Dim Lun Mar Mer Jeu Ven Sam 1 2 3 4 5 6 7 8 9 10 11 12 1…" at bounding box center [358, 207] width 78 height 23
click at [344, 208] on input "Arrivée" at bounding box center [358, 212] width 78 height 11
click at [440, 230] on span ">" at bounding box center [435, 226] width 18 height 17
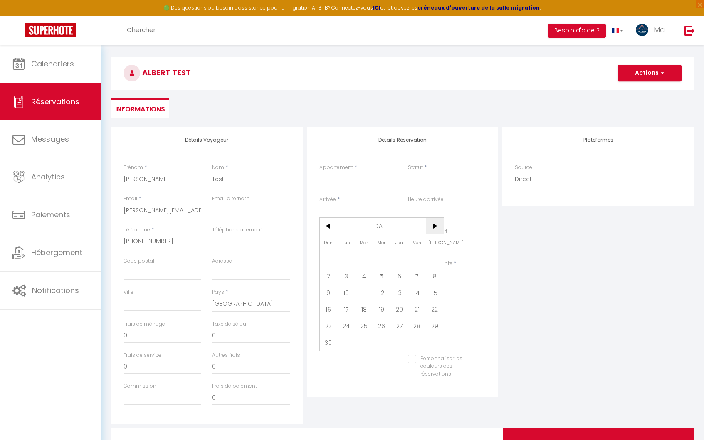
click at [440, 230] on span ">" at bounding box center [435, 226] width 18 height 17
click at [375, 276] on span "11" at bounding box center [382, 276] width 18 height 17
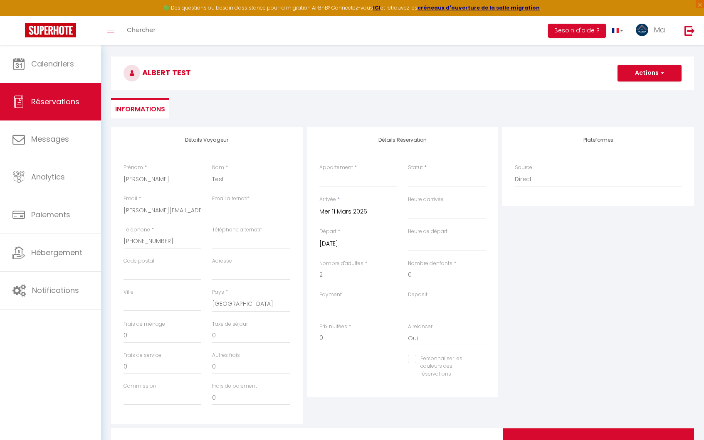
click at [361, 239] on input "Jeu 12 Mars 2026" at bounding box center [358, 244] width 78 height 11
click at [422, 305] on span "13" at bounding box center [417, 307] width 18 height 17
click at [348, 176] on select "Bourg - L'escale Vénissieux - le Parilly Lagnieu - Le Souclin Lagnieu - Le Cent…" at bounding box center [358, 180] width 78 height 16
click at [319, 172] on select "Bourg - L'escale Vénissieux - le Parilly Lagnieu - Le Souclin Lagnieu - Le Cent…" at bounding box center [358, 180] width 78 height 16
click at [394, 180] on select "Bourg - L'escale Vénissieux - le Parilly Lagnieu - Le Souclin Lagnieu - Le Cent…" at bounding box center [358, 180] width 78 height 16
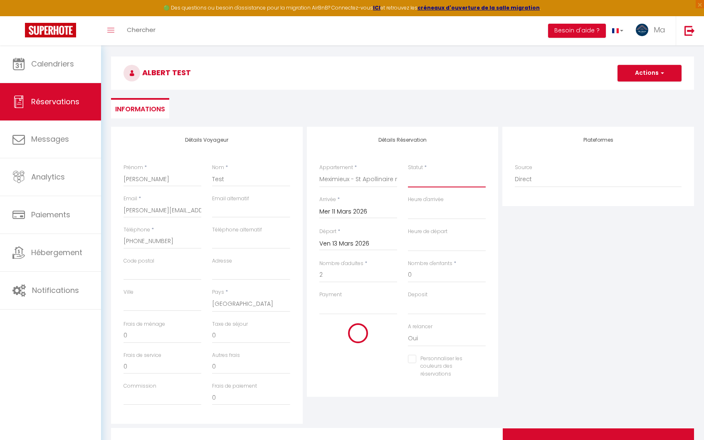
click at [444, 181] on select "Confirmé Non Confirmé Annulé Annulé par le voyageur No Show Request" at bounding box center [447, 180] width 78 height 16
click at [408, 172] on select "Confirmé Non Confirmé Annulé Annulé par le voyageur No Show Request" at bounding box center [447, 180] width 78 height 16
click at [328, 335] on input "0" at bounding box center [358, 338] width 78 height 15
click at [359, 314] on select "OK KO" at bounding box center [358, 307] width 78 height 16
click at [319, 299] on select "OK KO" at bounding box center [358, 307] width 78 height 16
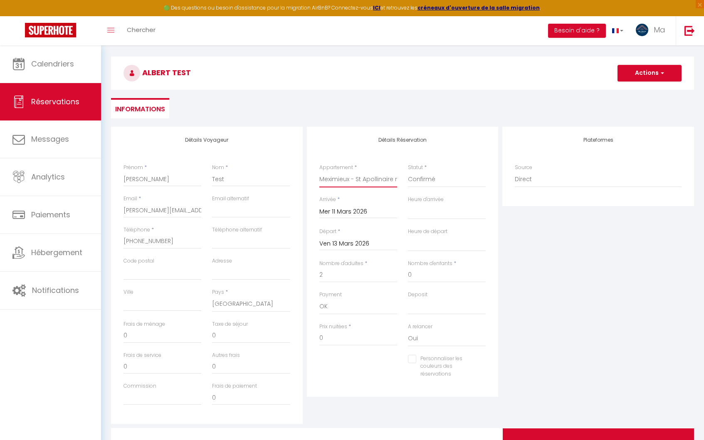
click at [353, 183] on select "Bourg - L'escale Vénissieux - le Parilly Lagnieu - Le Souclin Lagnieu - Le Cent…" at bounding box center [358, 180] width 78 height 16
click at [319, 172] on select "Bourg - L'escale Vénissieux - le Parilly Lagnieu - Le Souclin Lagnieu - Le Cent…" at bounding box center [358, 180] width 78 height 16
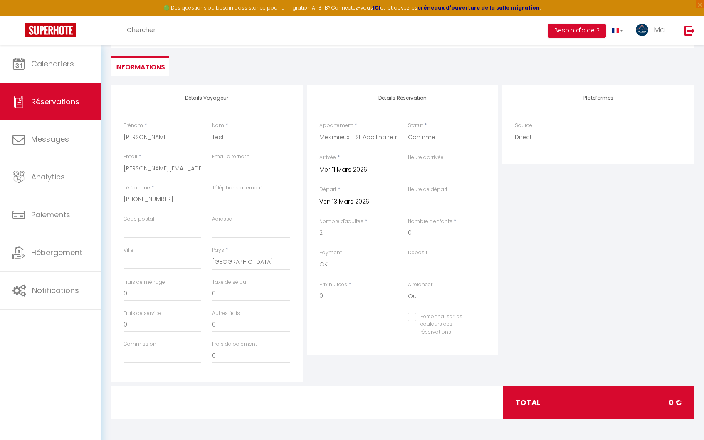
scroll to position [0, 0]
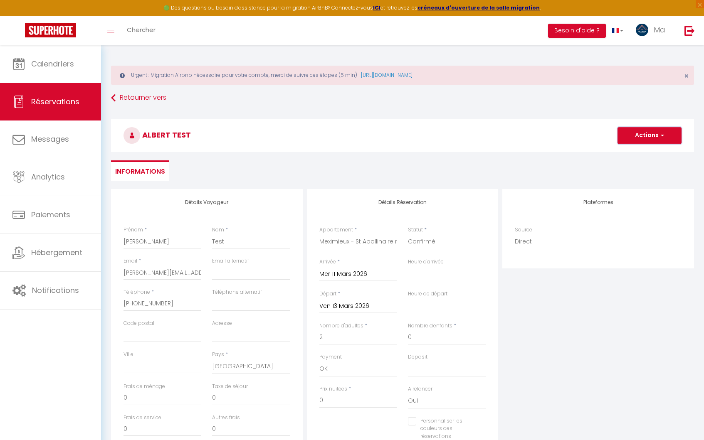
click at [636, 132] on button "Actions" at bounding box center [650, 135] width 64 height 17
click at [630, 152] on link "Enregistrer" at bounding box center [641, 153] width 66 height 11
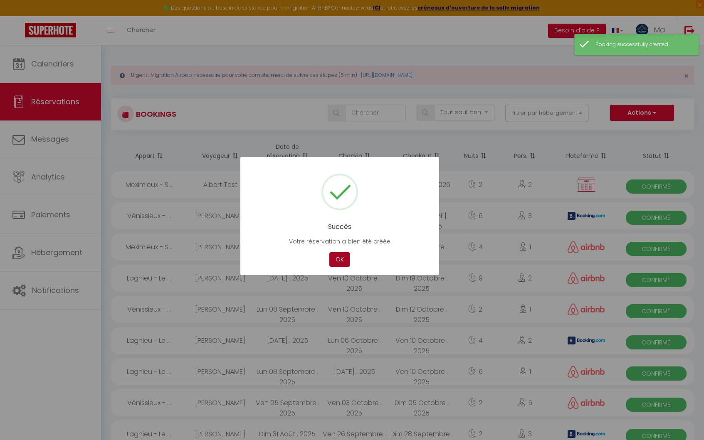
click at [337, 256] on button "OK" at bounding box center [339, 259] width 21 height 15
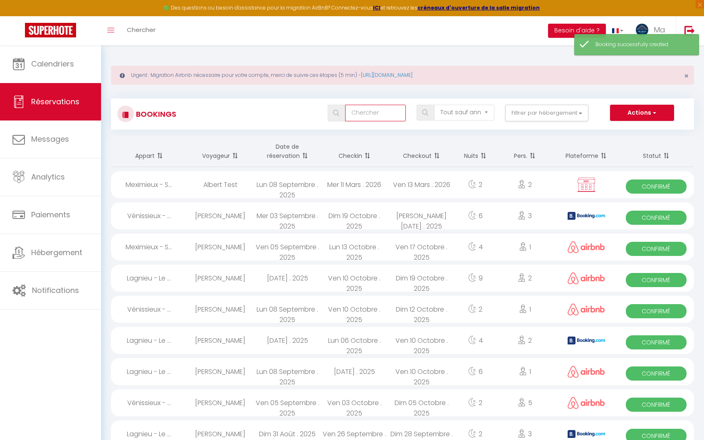
click at [368, 114] on input "text" at bounding box center [375, 113] width 60 height 17
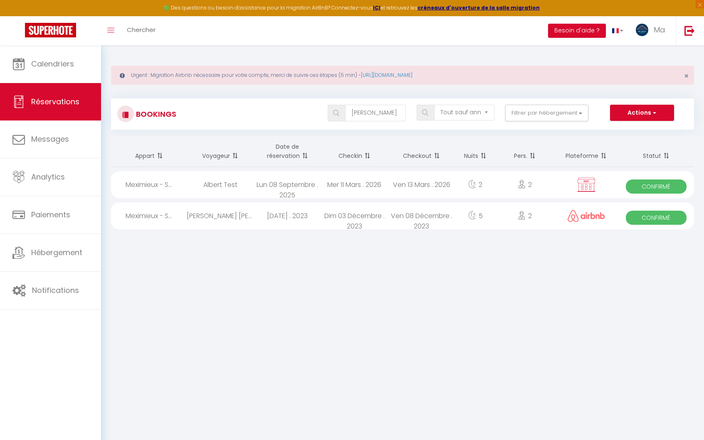
click at [253, 193] on div "Albert Test" at bounding box center [220, 184] width 67 height 27
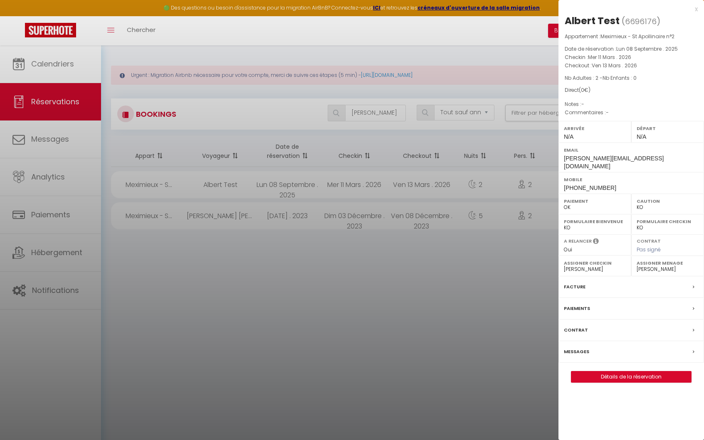
click at [564, 348] on label "Messages" at bounding box center [576, 352] width 25 height 9
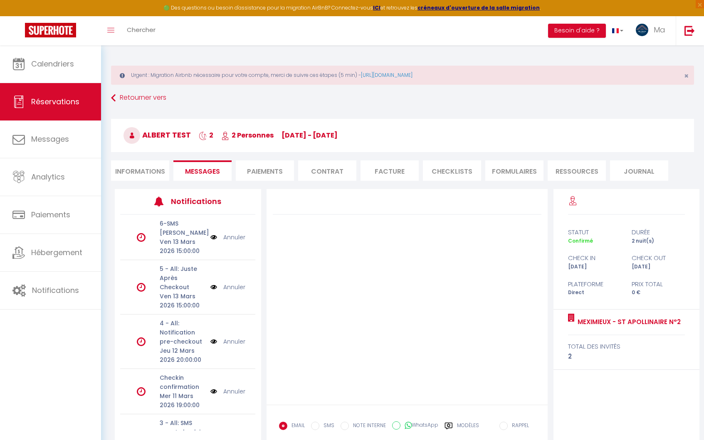
scroll to position [220, 0]
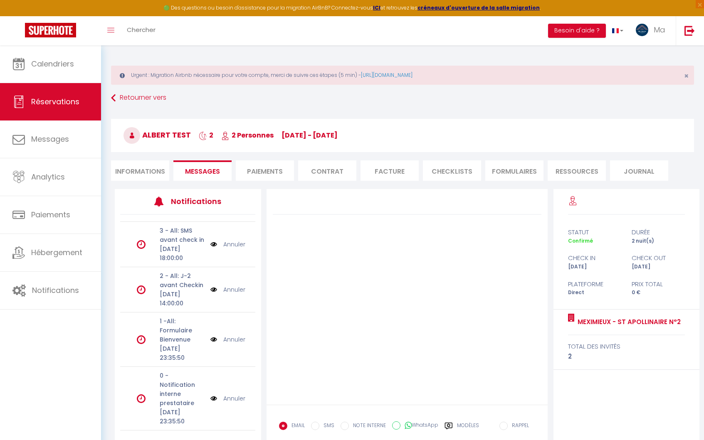
click at [234, 394] on link "Annuler" at bounding box center [234, 398] width 22 height 9
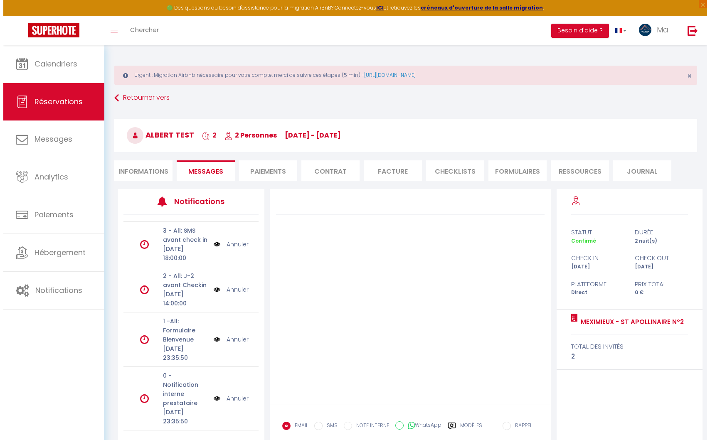
scroll to position [147, 0]
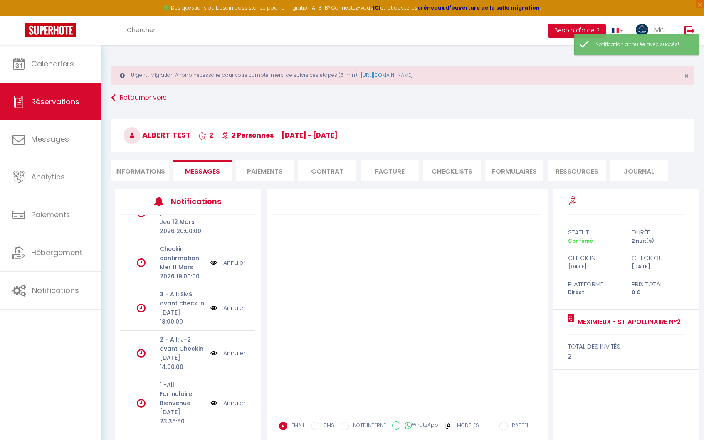
click at [210, 399] on img at bounding box center [213, 403] width 7 height 9
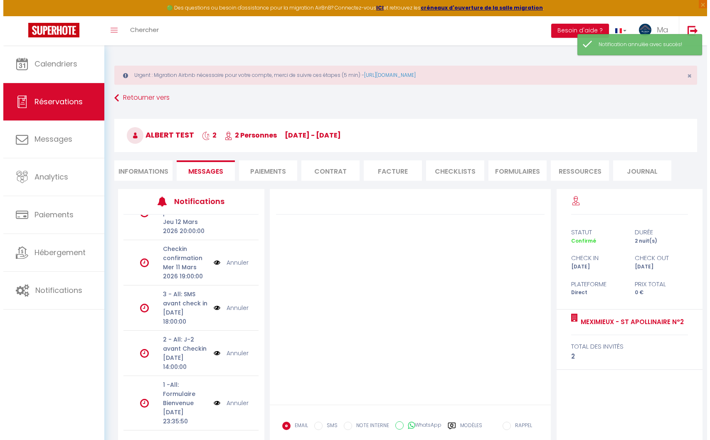
scroll to position [138, 0]
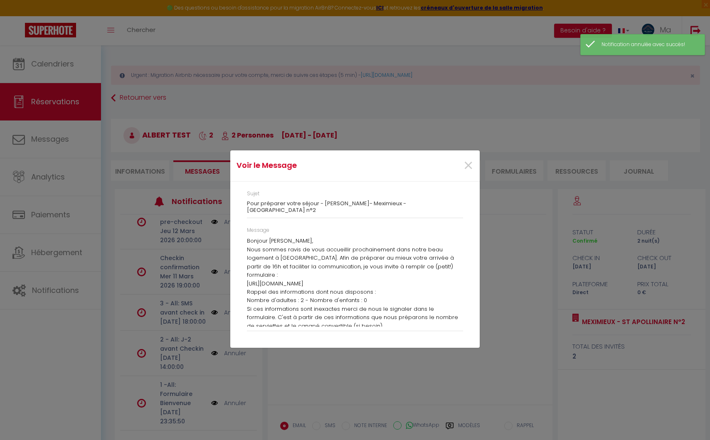
click at [340, 252] on p "Nous sommes ravis de vous accueillir prochainement dans notre beau logement à M…" at bounding box center [355, 267] width 216 height 42
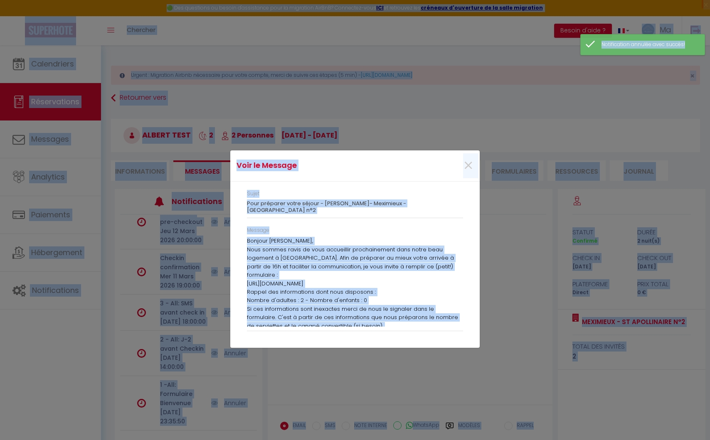
click at [340, 252] on p "Nous sommes ravis de vous accueillir prochainement dans notre beau logement à M…" at bounding box center [355, 267] width 216 height 42
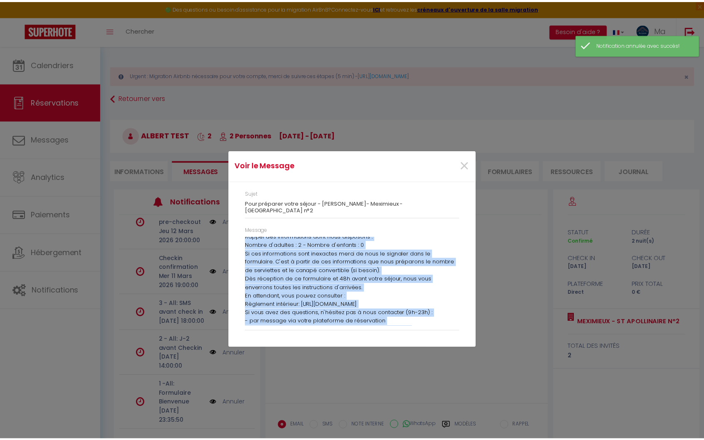
scroll to position [103, 0]
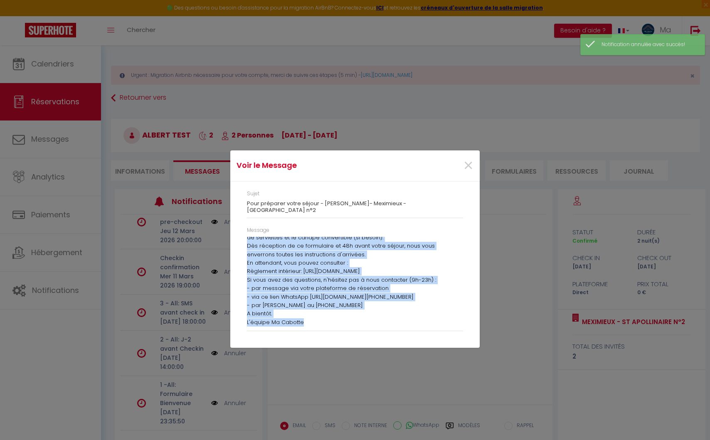
drag, startPoint x: 246, startPoint y: 237, endPoint x: 362, endPoint y: 347, distance: 160.0
click at [362, 347] on div "Voir le Message × Sujet Pour préparer votre séjour - Albert- Meximieux - St Apo…" at bounding box center [355, 220] width 250 height 440
copy div "Bonjour Albert, Nous sommes ravis de vous accueillir prochainement dans notre b…"
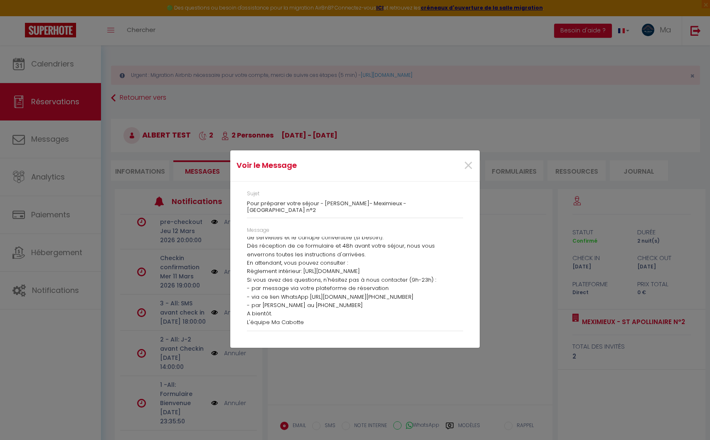
click at [475, 162] on div "×" at bounding box center [437, 166] width 83 height 18
click at [472, 165] on span "×" at bounding box center [468, 165] width 10 height 25
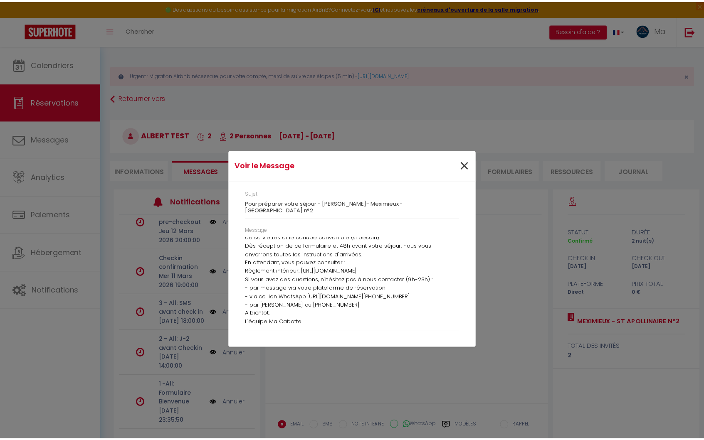
scroll to position [147, 0]
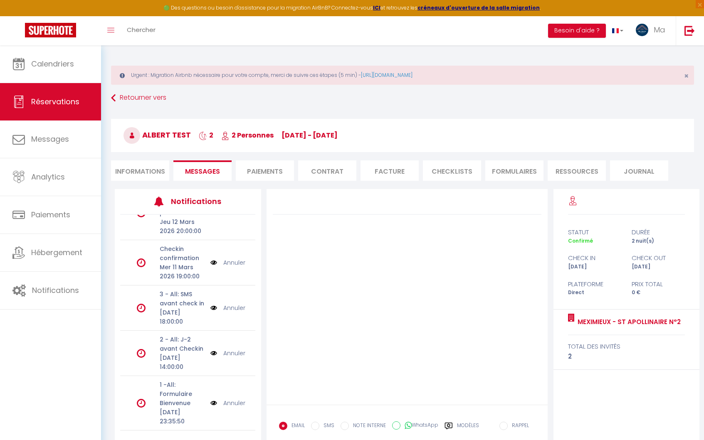
click at [232, 399] on link "Annuler" at bounding box center [234, 403] width 22 height 9
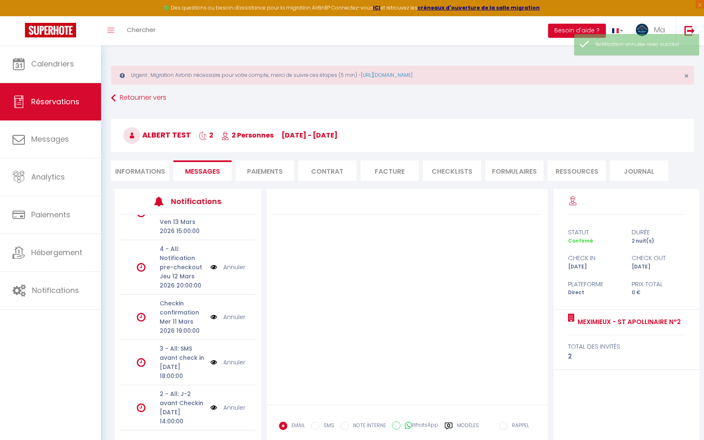
scroll to position [48, 0]
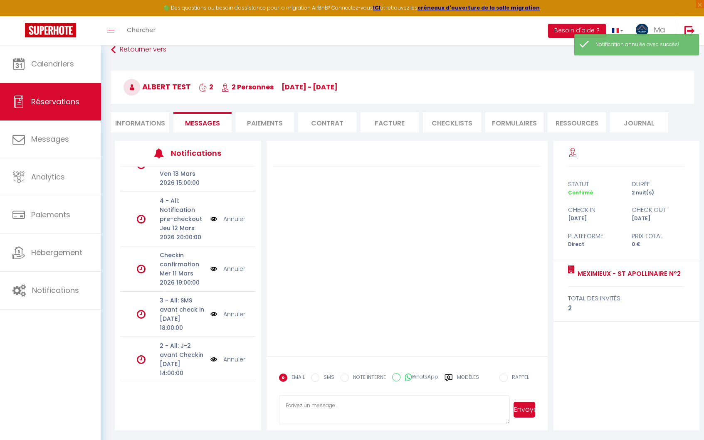
click at [344, 416] on textarea at bounding box center [394, 410] width 231 height 29
paste textarea "Bonjour Albert, Nous sommes ravis de vous accueillir prochainement dans notre b…"
click at [523, 407] on button "Envoyer" at bounding box center [525, 410] width 22 height 16
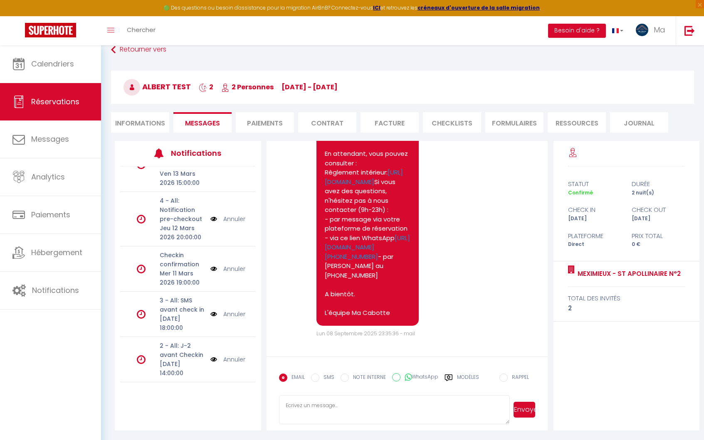
scroll to position [0, 0]
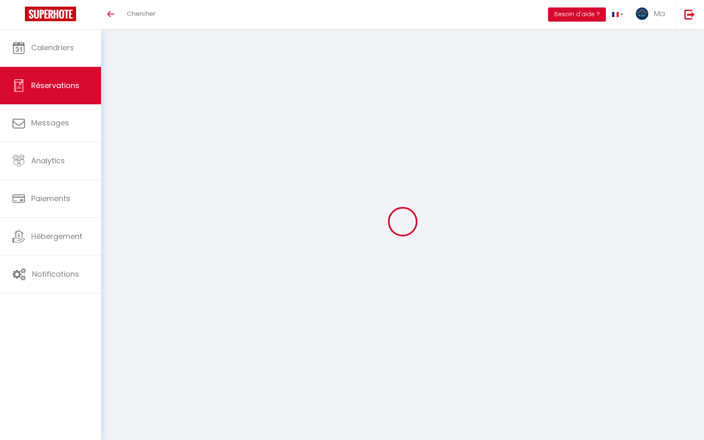
select select
checkbox input "false"
select index
select select
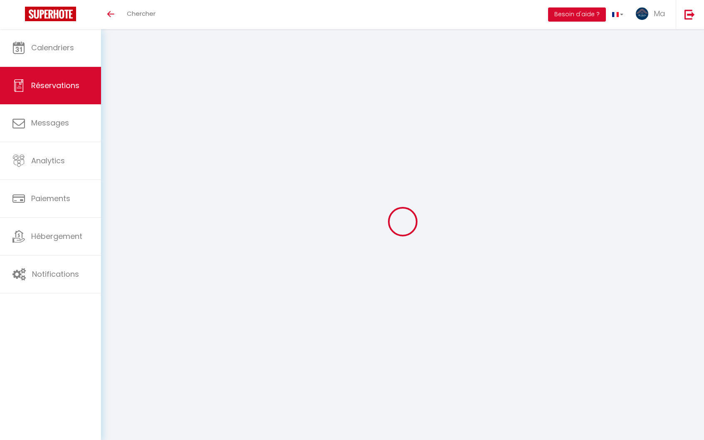
select select
checkbox input "false"
select index
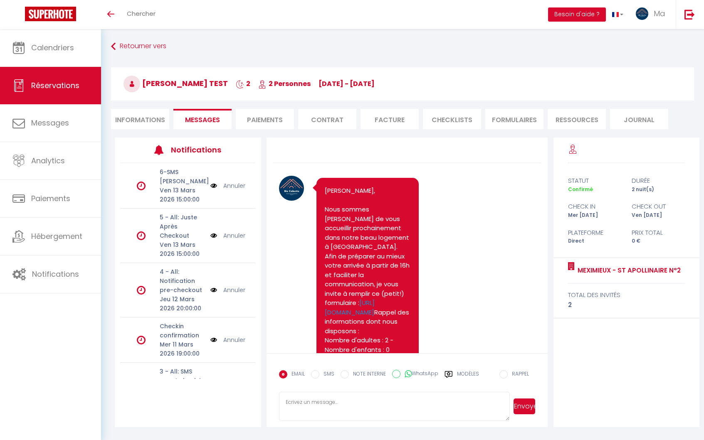
scroll to position [433, 0]
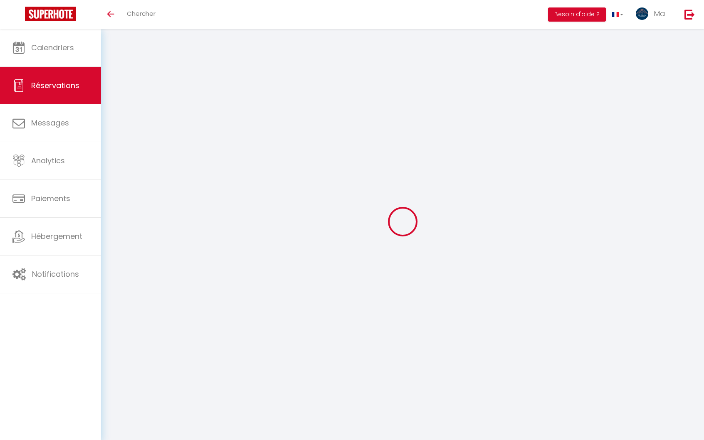
select select
checkbox input "false"
select index
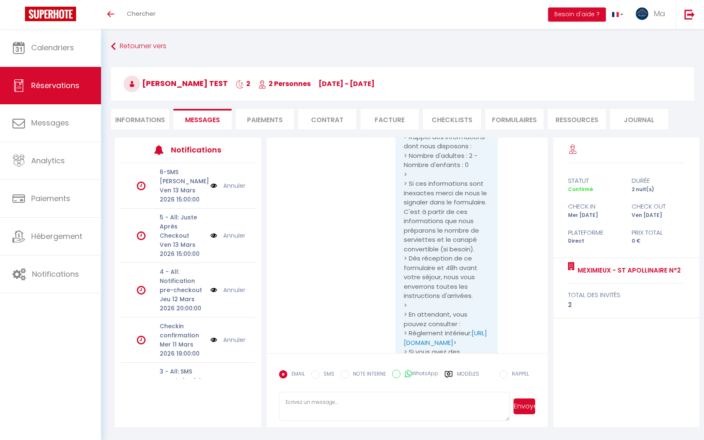
scroll to position [1116, 0]
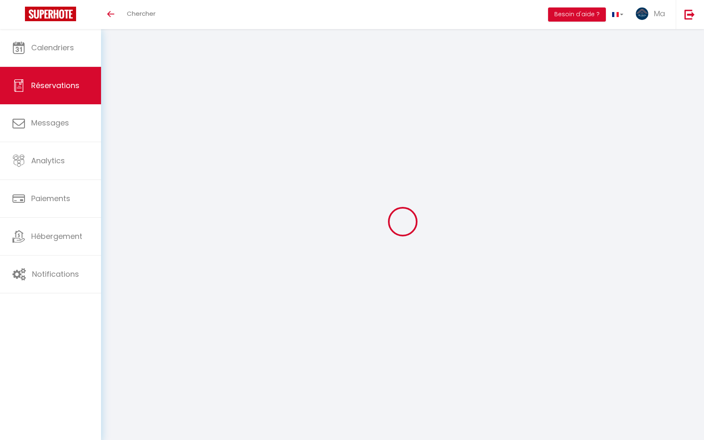
select select
checkbox input "false"
select index
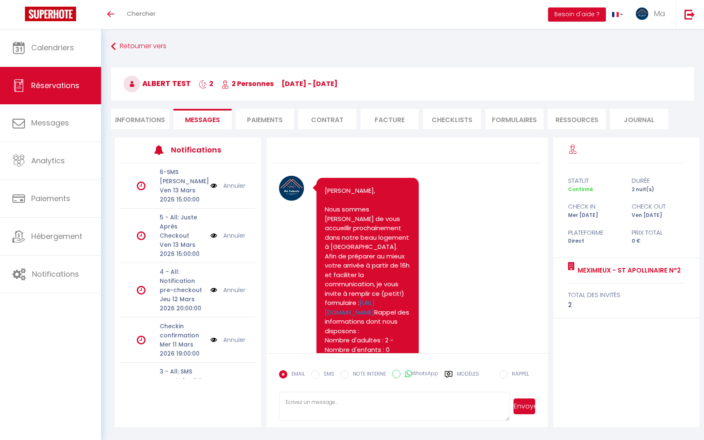
scroll to position [1116, 0]
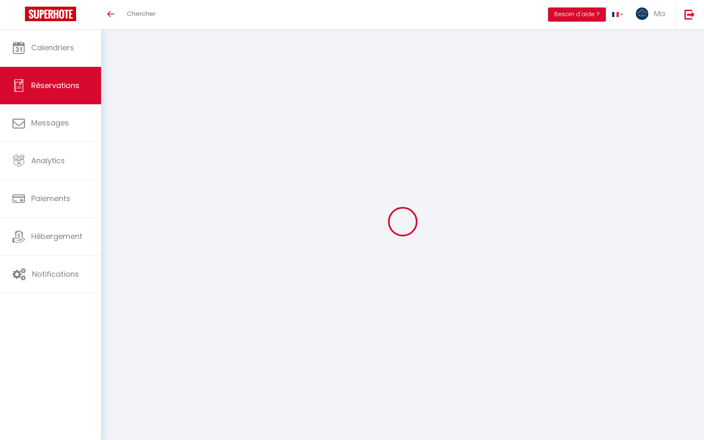
select select
checkbox input "false"
select index
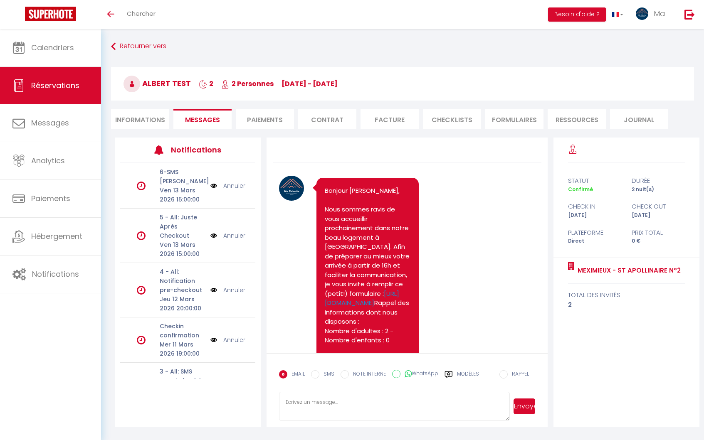
scroll to position [1116, 0]
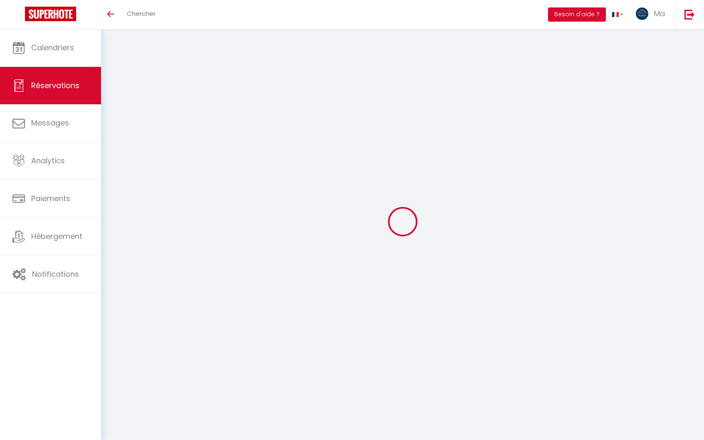
select select
checkbox input "false"
select index
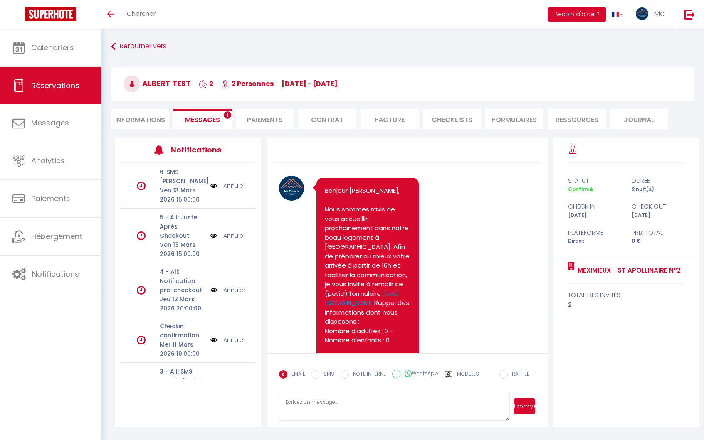
scroll to position [1181, 0]
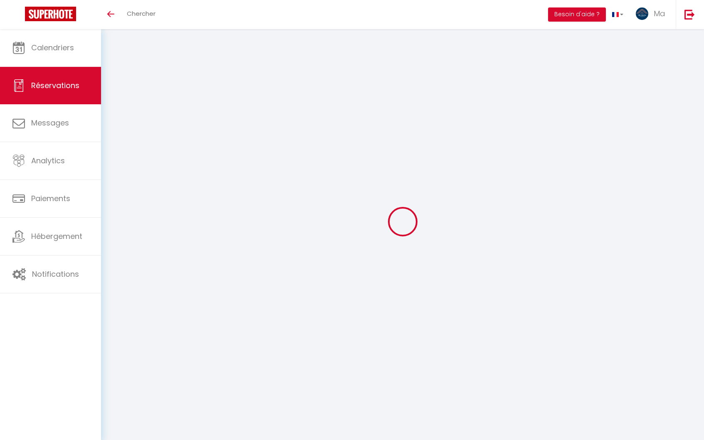
select select
checkbox input "false"
select index
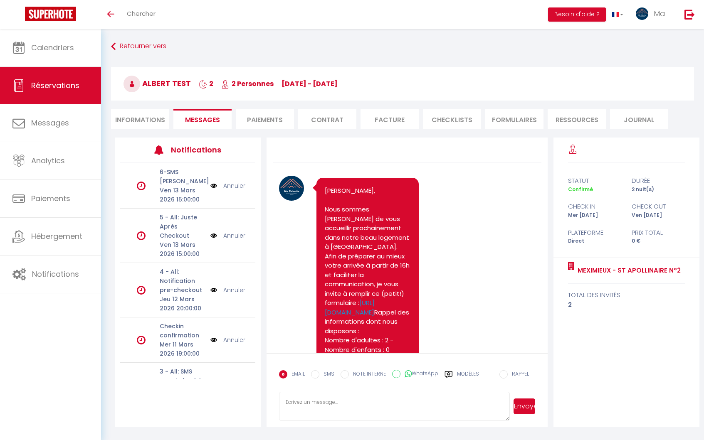
scroll to position [1181, 0]
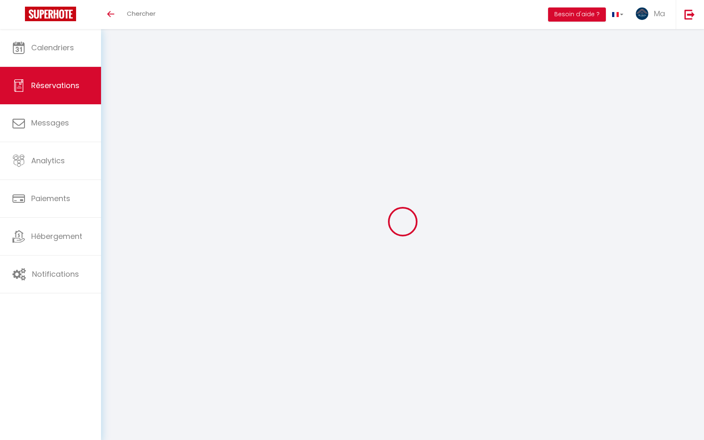
select select
checkbox input "false"
select index
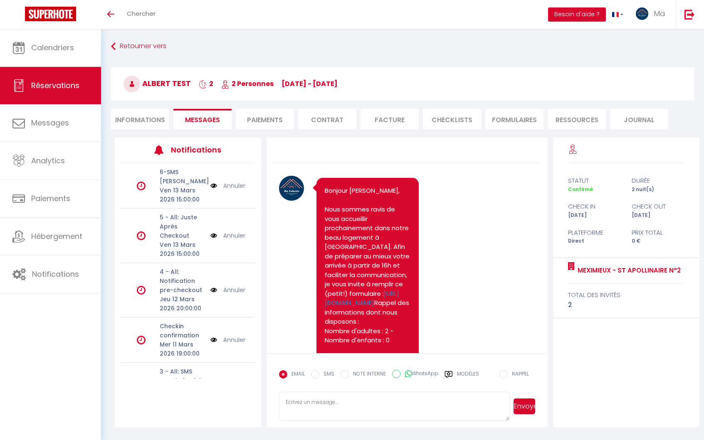
scroll to position [1181, 0]
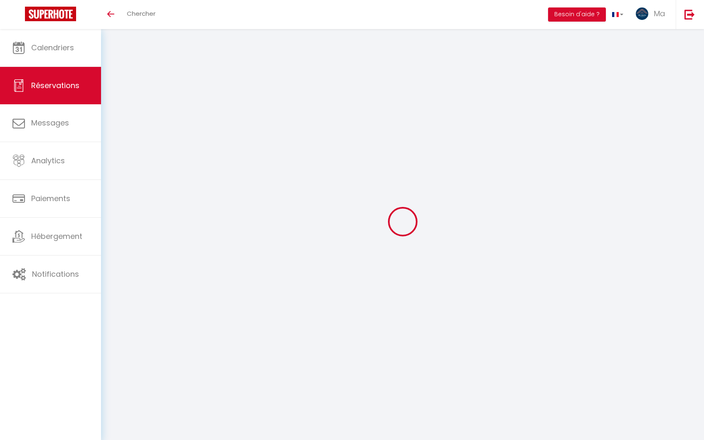
select select
checkbox input "false"
select index
select select
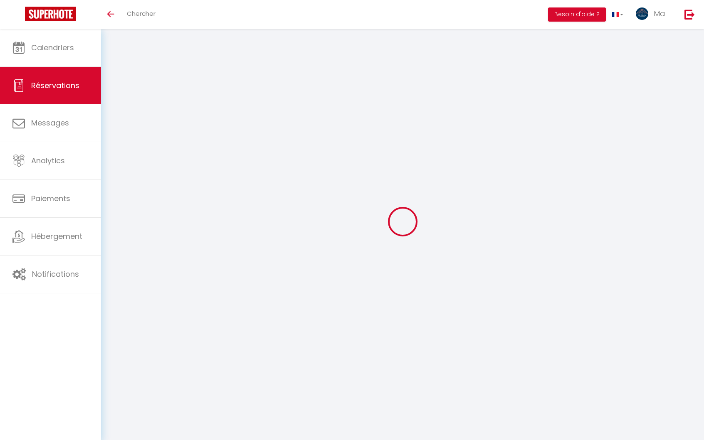
select select
checkbox input "false"
select index
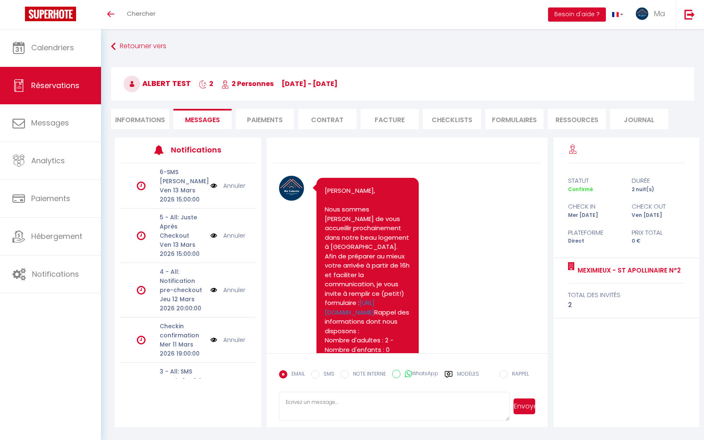
scroll to position [1181, 0]
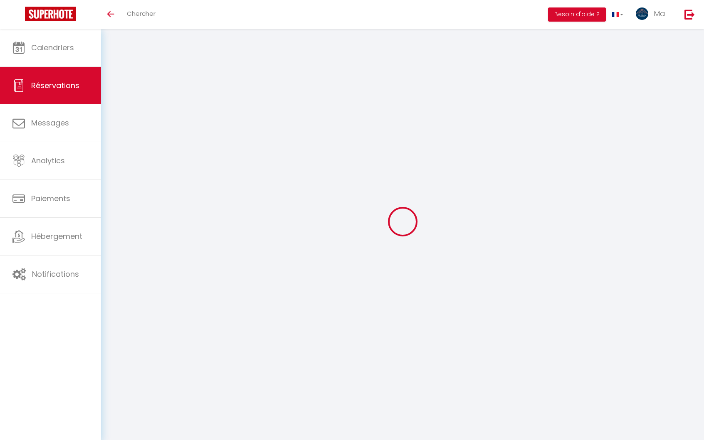
select select
checkbox input "false"
select index
select select
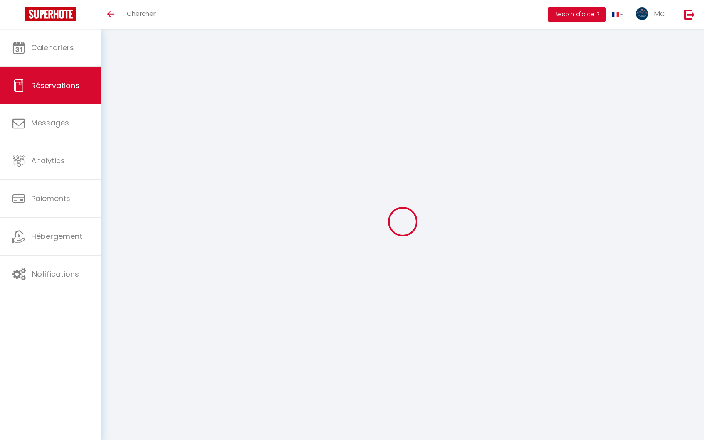
select select
checkbox input "false"
select index
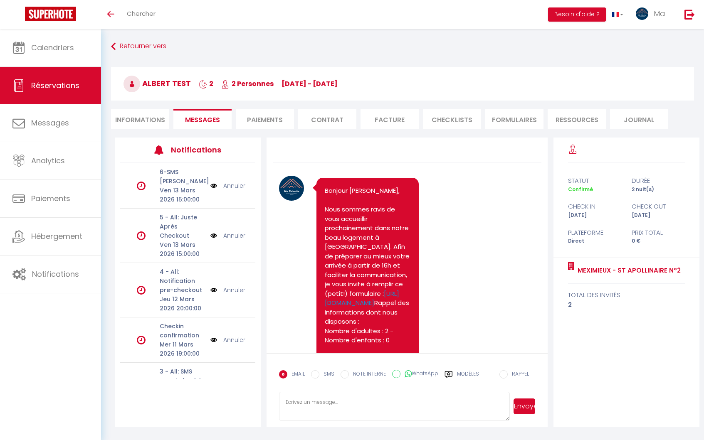
scroll to position [1181, 0]
